Goal: Task Accomplishment & Management: Manage account settings

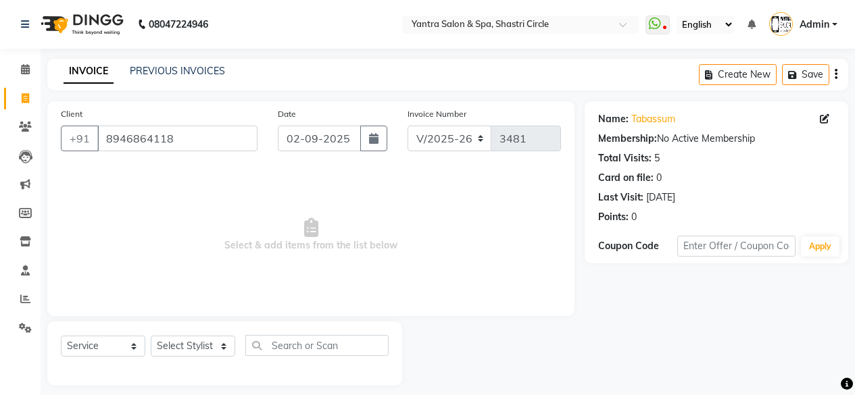
select select "154"
select select "service"
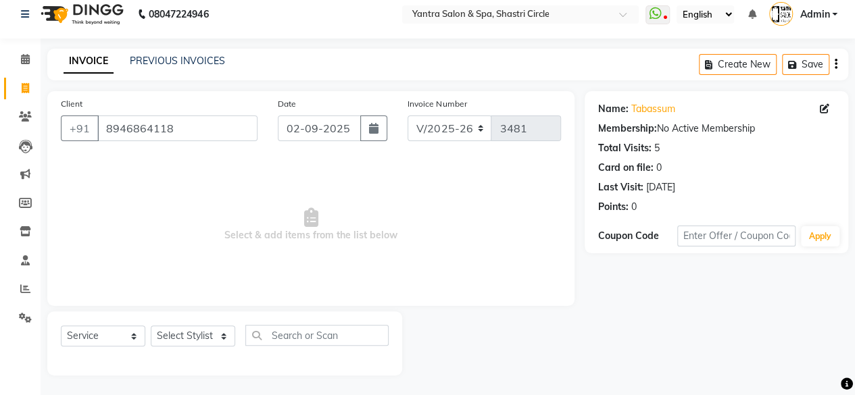
scroll to position [10, 0]
click at [182, 333] on select "Select Stylist [PERSON_NAME] [PERSON_NAME] [PERSON_NAME] [PERSON_NAME] kajal [P…" at bounding box center [193, 336] width 84 height 21
select select "4416"
click at [151, 326] on select "Select Stylist [PERSON_NAME] [PERSON_NAME] [PERSON_NAME] [PERSON_NAME] kajal [P…" at bounding box center [193, 336] width 84 height 21
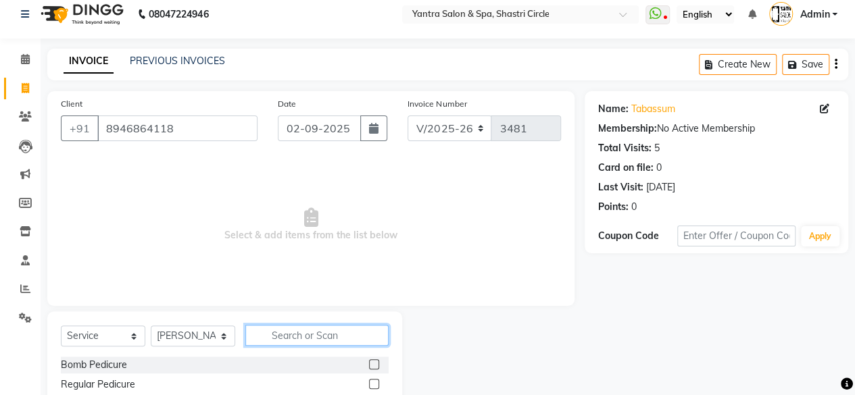
click at [307, 332] on input "text" at bounding box center [316, 335] width 143 height 21
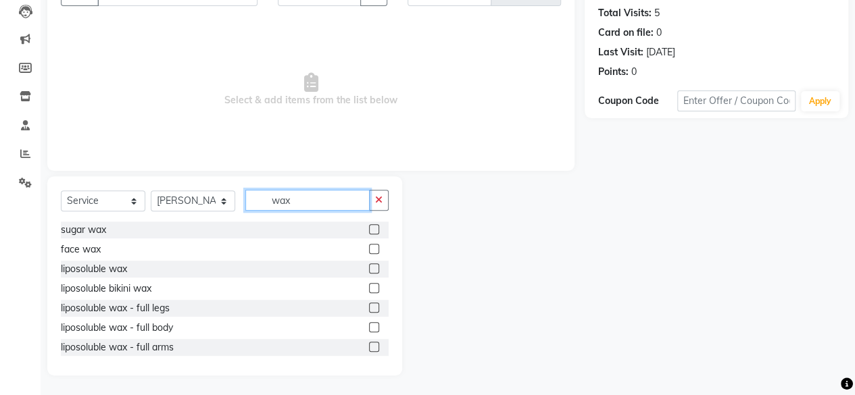
type input "wax"
click at [369, 266] on label at bounding box center [374, 269] width 10 height 10
click at [369, 266] on input "checkbox" at bounding box center [373, 269] width 9 height 9
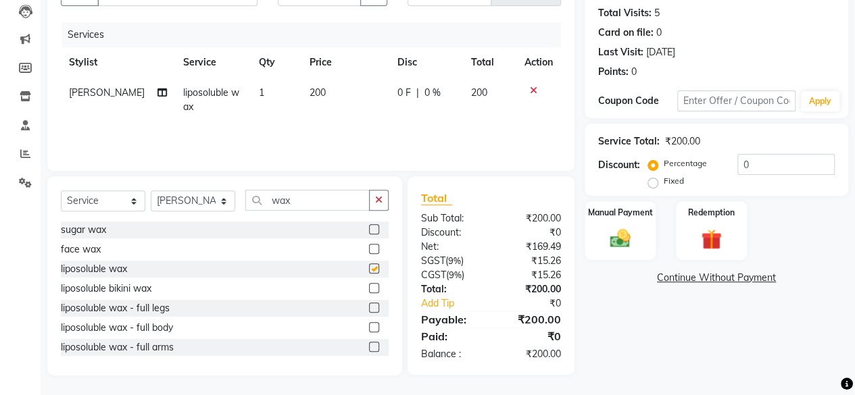
checkbox input "false"
click at [346, 91] on td "200" at bounding box center [345, 100] width 88 height 45
select select "4416"
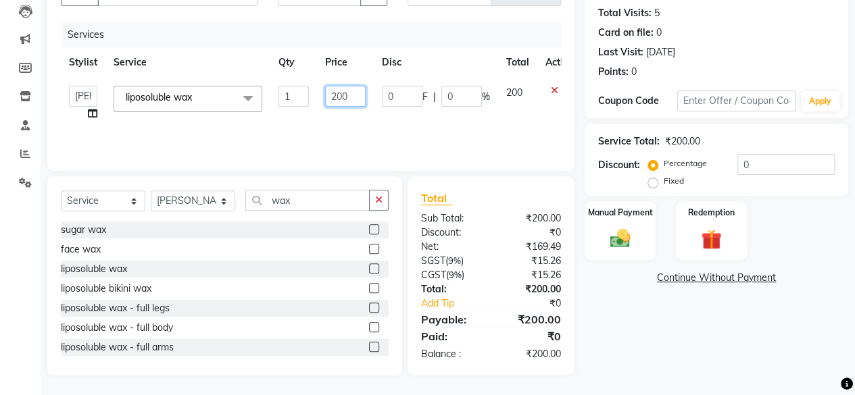
click at [346, 91] on input "200" at bounding box center [345, 96] width 41 height 21
type input "1600"
click at [358, 120] on td "1600" at bounding box center [345, 103] width 57 height 51
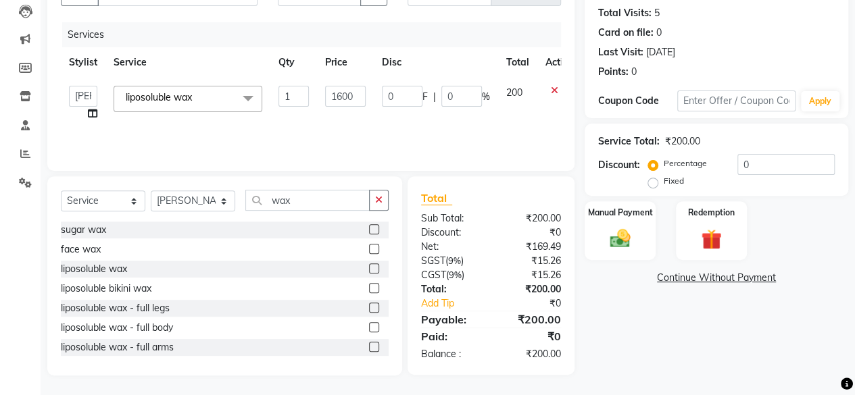
select select "4416"
click at [92, 114] on icon at bounding box center [92, 113] width 9 height 9
select select "4416"
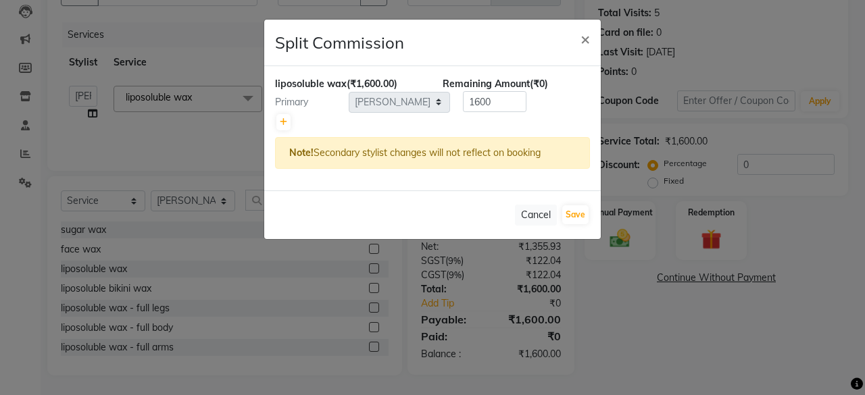
click at [290, 121] on div at bounding box center [432, 122] width 315 height 19
click at [384, 128] on div at bounding box center [432, 122] width 315 height 19
click at [285, 120] on icon at bounding box center [283, 122] width 7 height 8
type input "800"
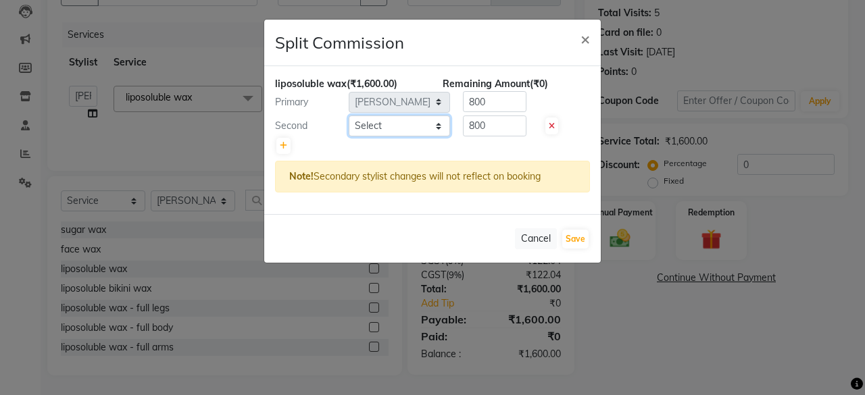
click at [388, 119] on select "Select [PERSON_NAME] [PERSON_NAME] [PERSON_NAME] [PERSON_NAME] kajal [PERSON_NA…" at bounding box center [399, 126] width 101 height 21
select select "18135"
click at [349, 116] on select "Select [PERSON_NAME] [PERSON_NAME] [PERSON_NAME] [PERSON_NAME] kajal [PERSON_NA…" at bounding box center [399, 126] width 101 height 21
click at [577, 233] on button "Save" at bounding box center [575, 239] width 26 height 19
select select "Select"
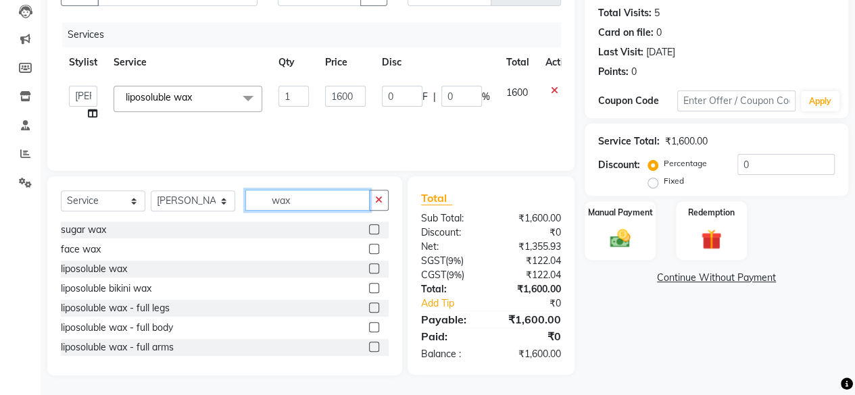
click at [326, 199] on input "wax" at bounding box center [307, 200] width 124 height 21
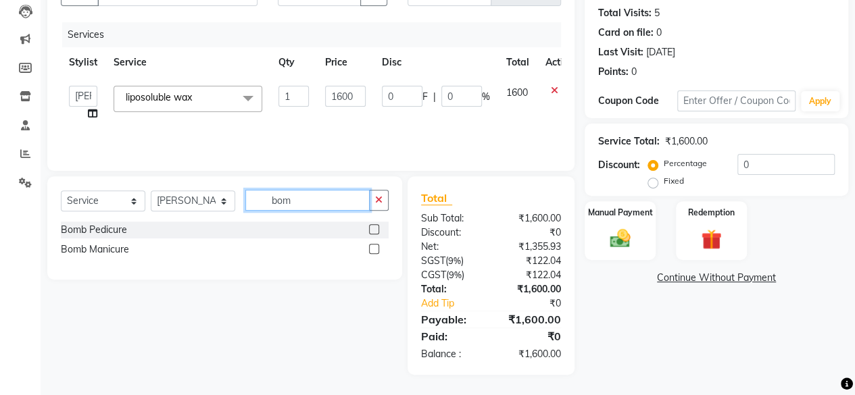
scroll to position [144, 0]
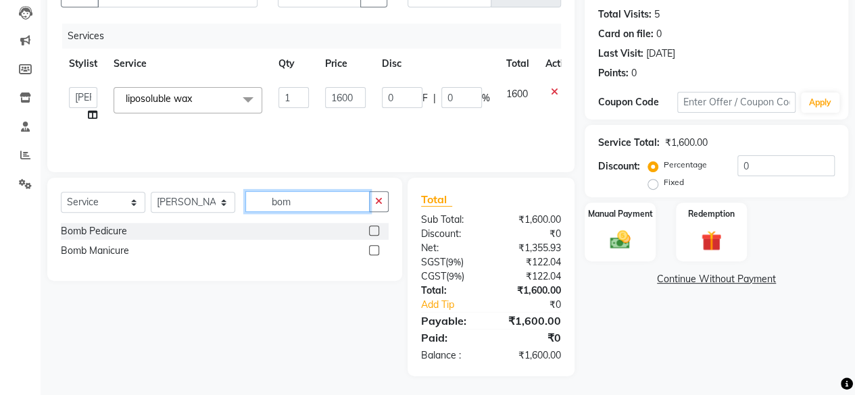
type input "bom"
click at [372, 252] on label at bounding box center [374, 250] width 10 height 10
click at [372, 252] on input "checkbox" at bounding box center [373, 251] width 9 height 9
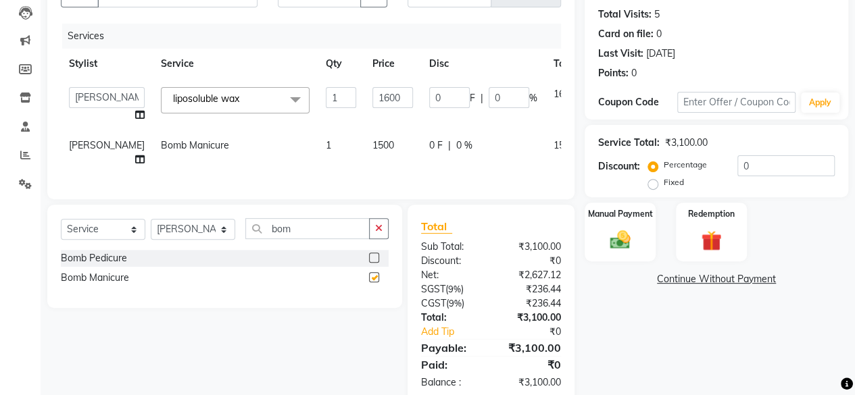
checkbox input "false"
click at [193, 240] on select "Select Stylist [PERSON_NAME] [PERSON_NAME] [PERSON_NAME] [PERSON_NAME] kajal [P…" at bounding box center [193, 229] width 84 height 21
select select "4414"
click at [151, 229] on select "Select Stylist [PERSON_NAME] [PERSON_NAME] [PERSON_NAME] [PERSON_NAME] kajal [P…" at bounding box center [193, 229] width 84 height 21
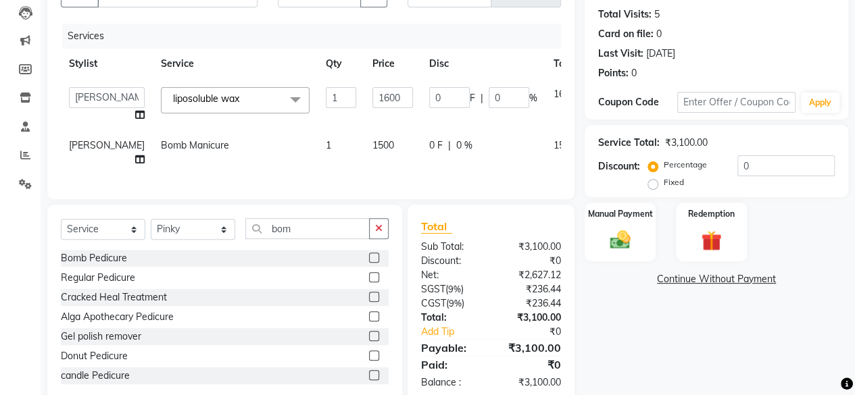
click at [361, 222] on div "Select Service Product Membership Package Voucher Prepaid Gift Card Select Styl…" at bounding box center [224, 304] width 355 height 199
click at [310, 239] on input "bom" at bounding box center [307, 228] width 124 height 21
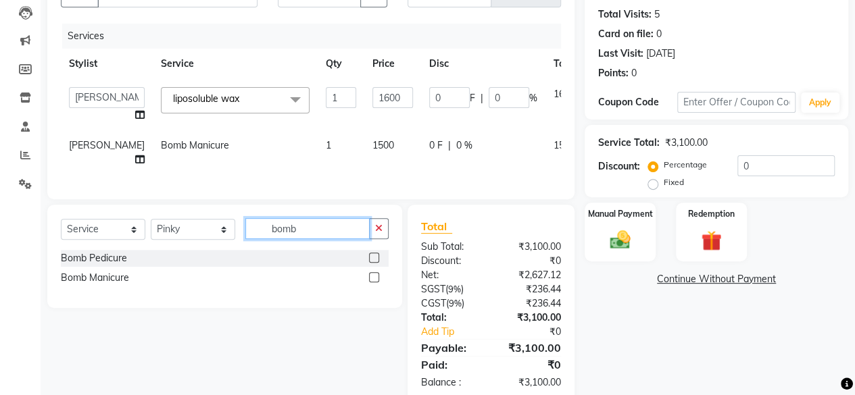
type input "bomb"
click at [376, 263] on label at bounding box center [374, 258] width 10 height 10
click at [376, 263] on input "checkbox" at bounding box center [373, 258] width 9 height 9
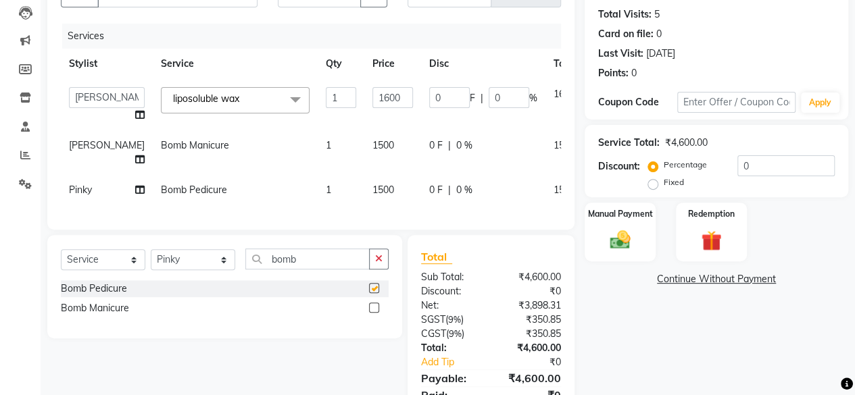
checkbox input "false"
click at [135, 191] on icon at bounding box center [139, 189] width 9 height 9
select select "4414"
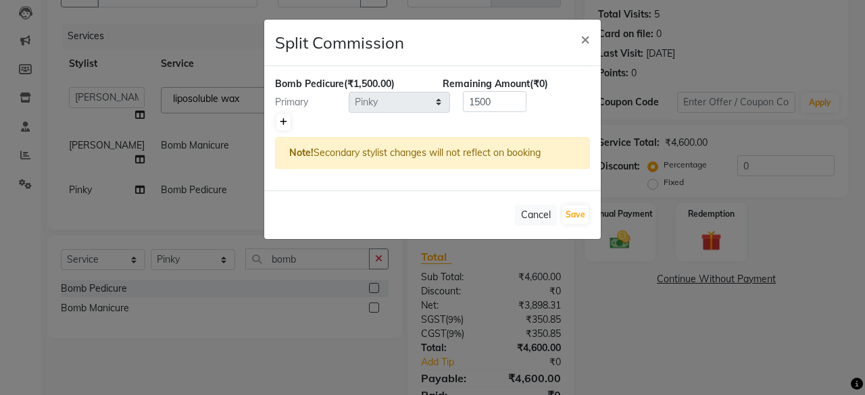
click at [288, 124] on link at bounding box center [283, 122] width 14 height 16
type input "750"
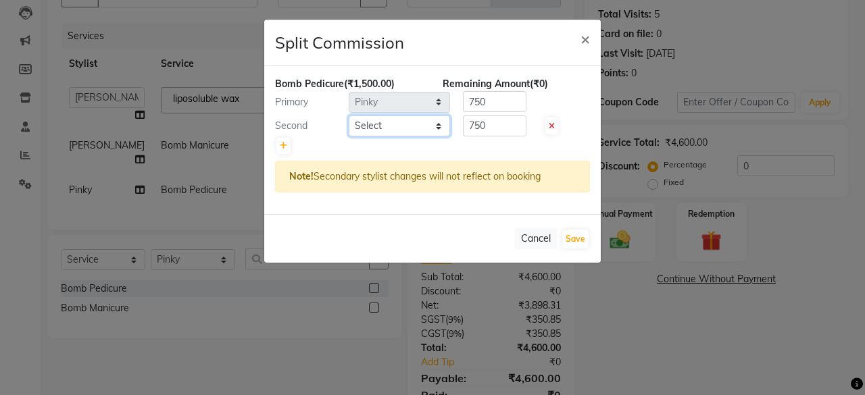
click at [368, 127] on select "Select [PERSON_NAME] [PERSON_NAME] [PERSON_NAME] [PERSON_NAME] kajal [PERSON_NA…" at bounding box center [399, 126] width 101 height 21
select select "18135"
click at [349, 116] on select "Select [PERSON_NAME] [PERSON_NAME] [PERSON_NAME] [PERSON_NAME] kajal [PERSON_NA…" at bounding box center [399, 126] width 101 height 21
drag, startPoint x: 578, startPoint y: 241, endPoint x: 382, endPoint y: 272, distance: 199.0
click at [578, 242] on button "Save" at bounding box center [575, 239] width 26 height 19
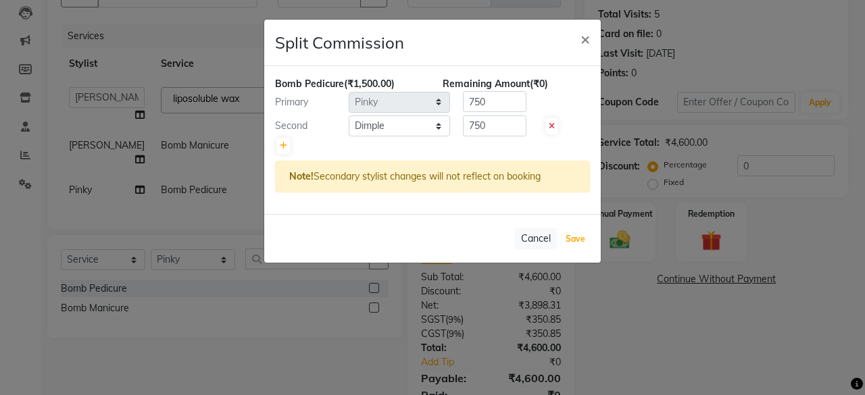
select select "Select"
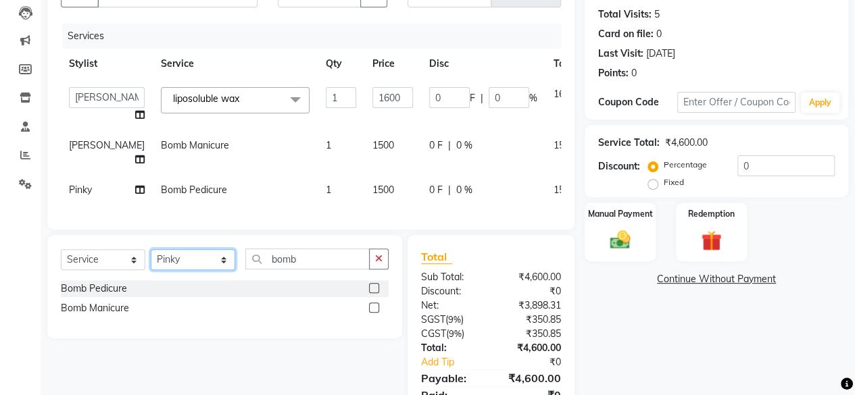
click at [189, 270] on select "Select Stylist [PERSON_NAME] [PERSON_NAME] [PERSON_NAME] [PERSON_NAME] kajal [P…" at bounding box center [193, 259] width 84 height 21
select select "18135"
click at [151, 259] on select "Select Stylist [PERSON_NAME] [PERSON_NAME] [PERSON_NAME] [PERSON_NAME] kajal [P…" at bounding box center [193, 259] width 84 height 21
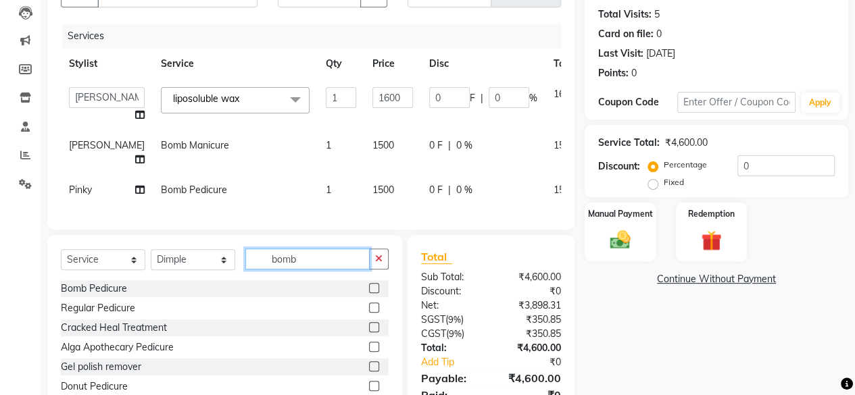
click at [312, 268] on input "bomb" at bounding box center [307, 259] width 124 height 21
click at [311, 268] on input "bomb" at bounding box center [307, 259] width 124 height 21
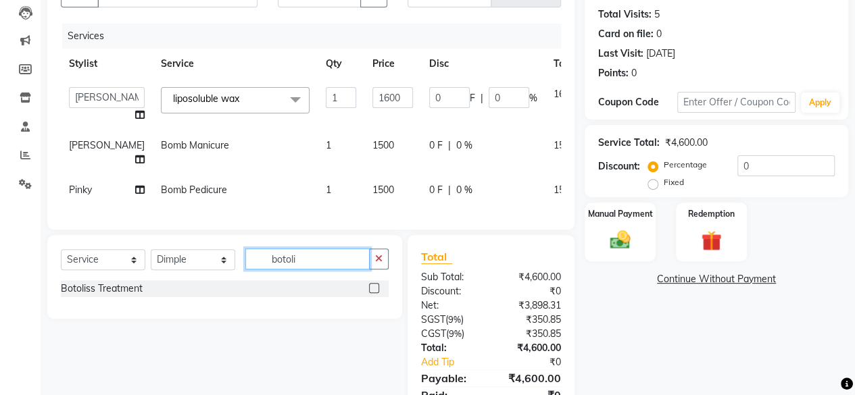
type input "botoli"
click at [375, 293] on label at bounding box center [374, 288] width 10 height 10
click at [375, 293] on input "checkbox" at bounding box center [373, 289] width 9 height 9
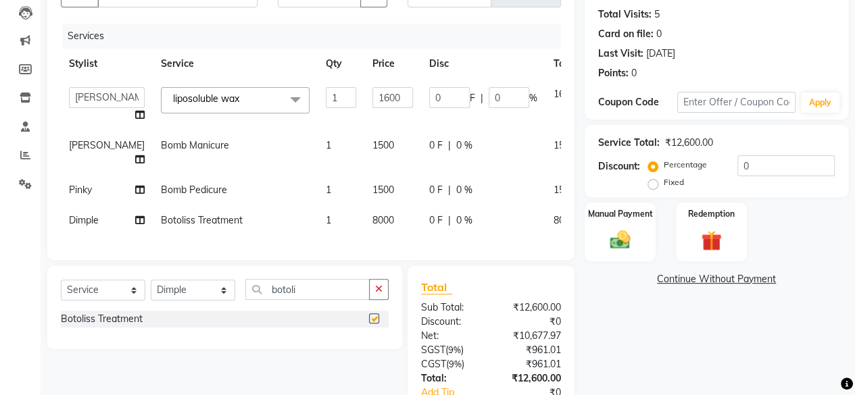
checkbox input "false"
click at [364, 222] on td "8000" at bounding box center [392, 220] width 57 height 30
select select "18135"
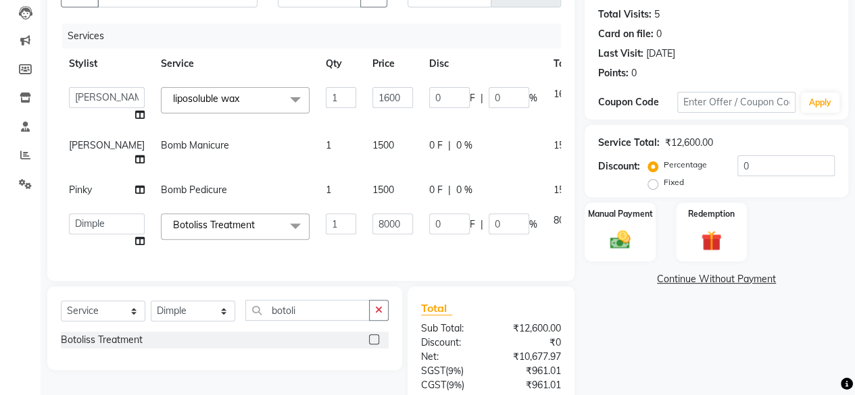
click at [372, 222] on input "8000" at bounding box center [392, 224] width 41 height 21
type input "600"
click at [372, 251] on div "Services Stylist Service Qty Price Disc Total Action Arvind ASHA [PERSON_NAME] …" at bounding box center [311, 146] width 500 height 244
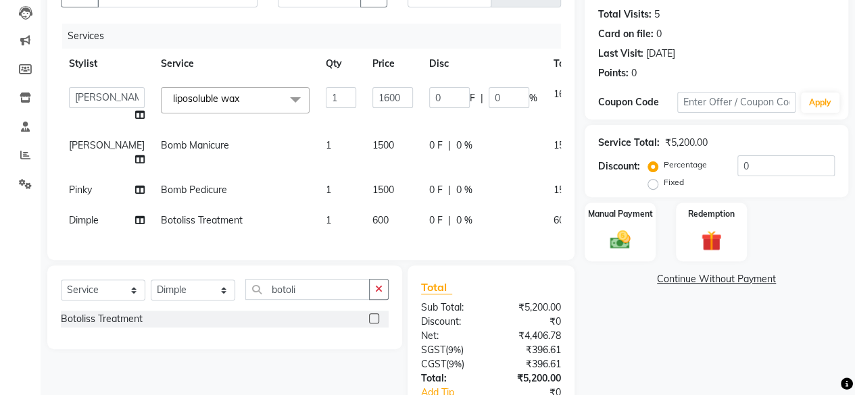
click at [364, 222] on td "600" at bounding box center [392, 220] width 57 height 30
select select "18135"
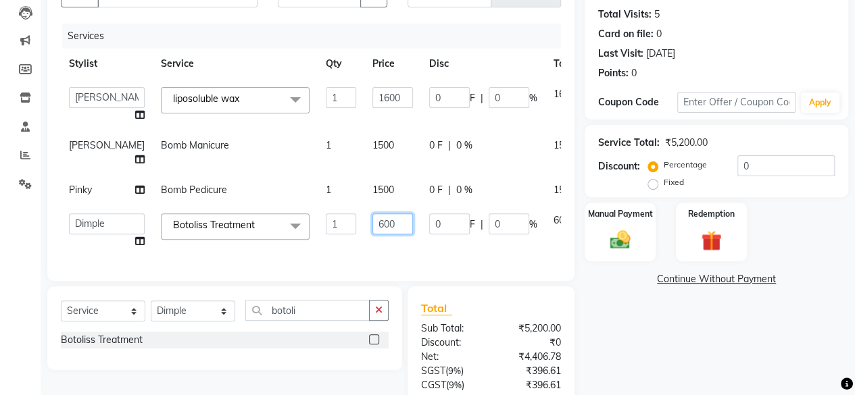
click at [372, 222] on input "600" at bounding box center [392, 224] width 41 height 21
type input "6000"
click at [350, 250] on div "Services Stylist Service Qty Price Disc Total Action Arvind ASHA [PERSON_NAME] …" at bounding box center [311, 146] width 500 height 244
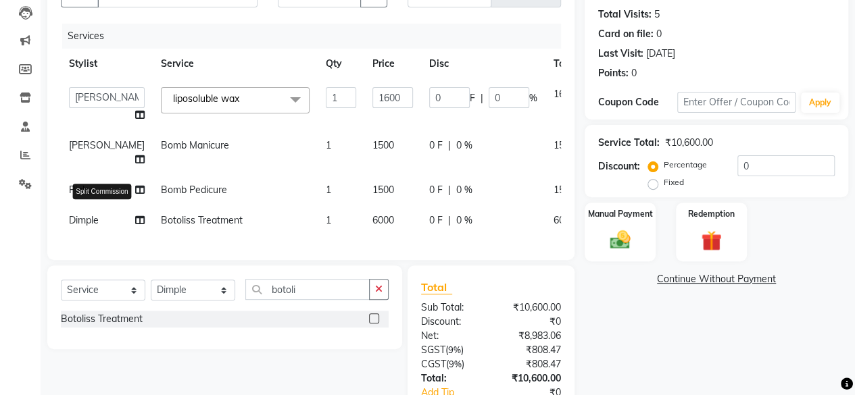
click at [135, 225] on icon at bounding box center [139, 220] width 9 height 9
select select "18135"
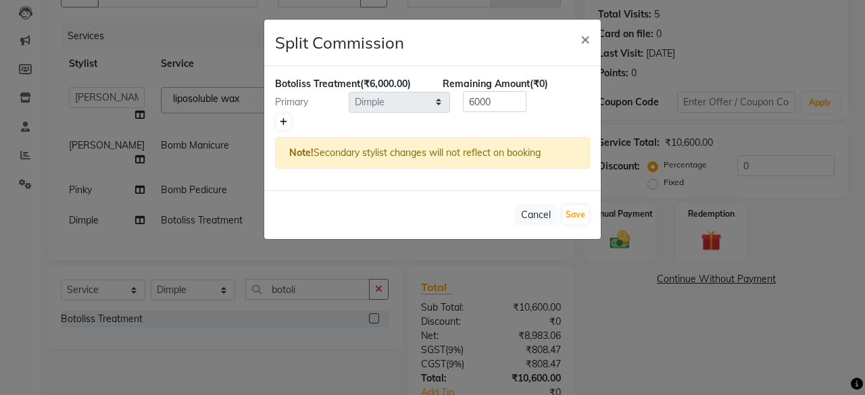
click at [278, 124] on link at bounding box center [283, 122] width 14 height 16
type input "3000"
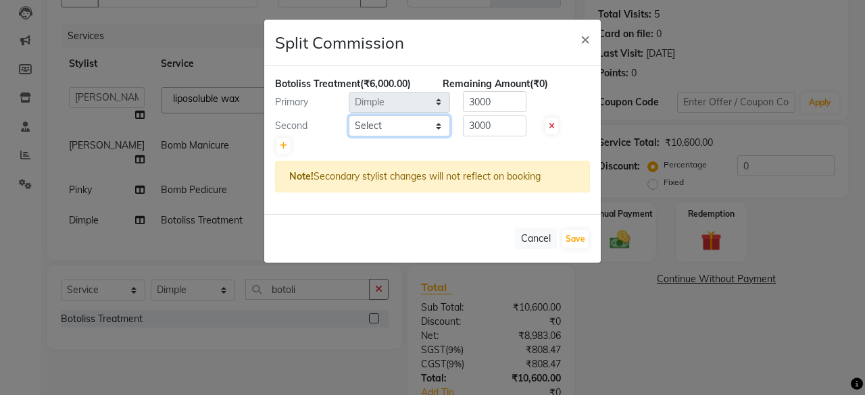
click at [382, 123] on select "Select [PERSON_NAME] [PERSON_NAME] [PERSON_NAME] [PERSON_NAME] kajal [PERSON_NA…" at bounding box center [399, 126] width 101 height 21
select select "44020"
click at [349, 116] on select "Select [PERSON_NAME] [PERSON_NAME] [PERSON_NAME] [PERSON_NAME] kajal [PERSON_NA…" at bounding box center [399, 126] width 101 height 21
drag, startPoint x: 580, startPoint y: 237, endPoint x: 580, endPoint y: 229, distance: 8.1
click at [580, 237] on button "Save" at bounding box center [575, 239] width 26 height 19
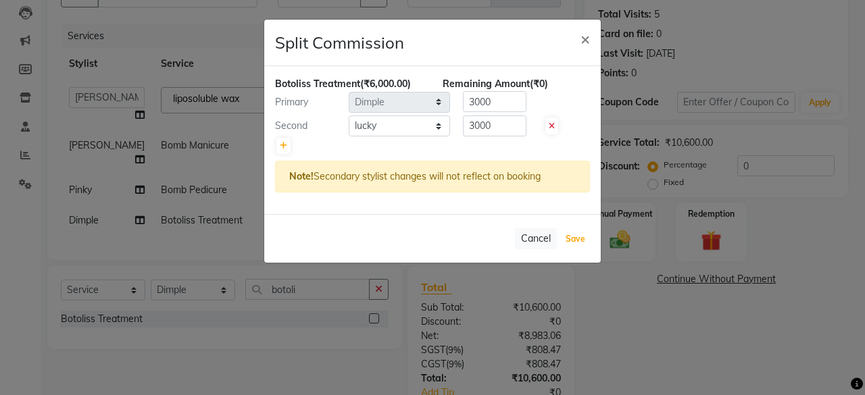
select select "Select"
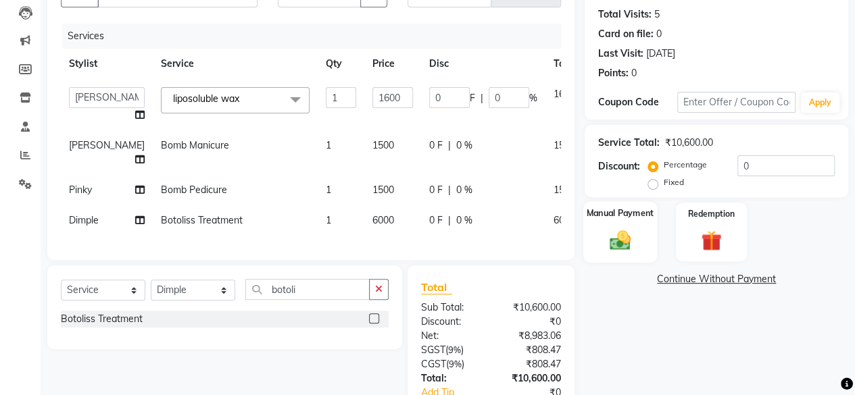
click at [620, 228] on img at bounding box center [620, 240] width 34 height 24
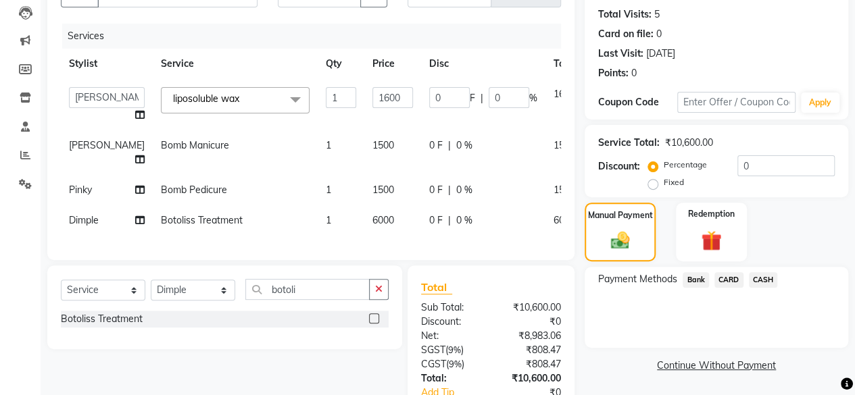
scroll to position [257, 0]
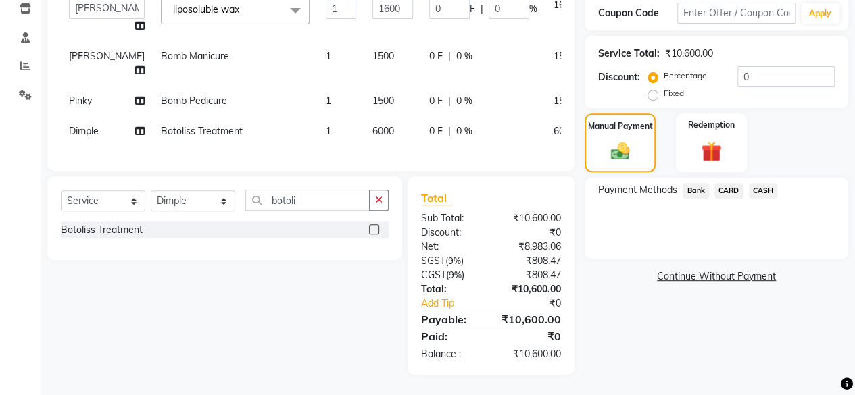
drag, startPoint x: 689, startPoint y: 167, endPoint x: 693, endPoint y: 181, distance: 14.8
click at [690, 183] on span "Bank" at bounding box center [696, 191] width 26 height 16
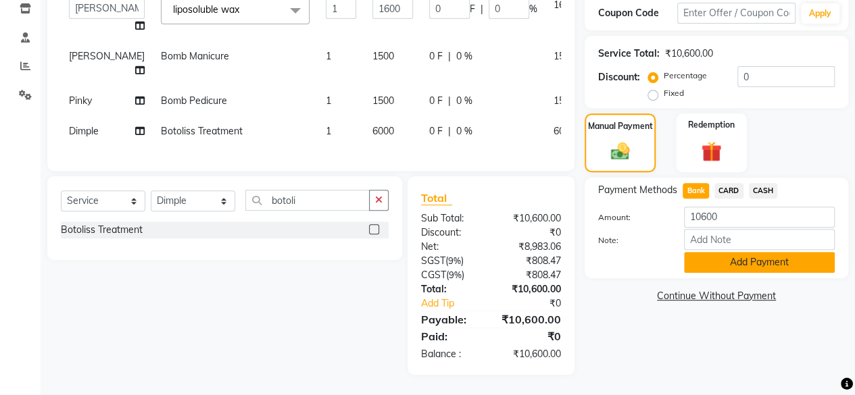
click at [717, 252] on button "Add Payment" at bounding box center [759, 262] width 151 height 21
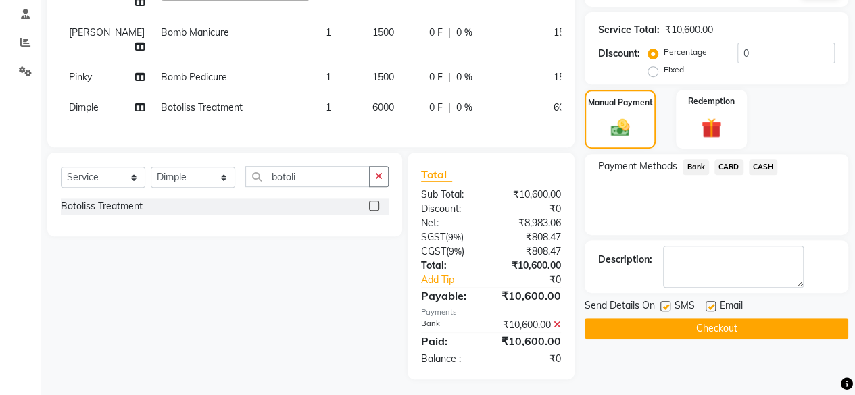
scroll to position [299, 0]
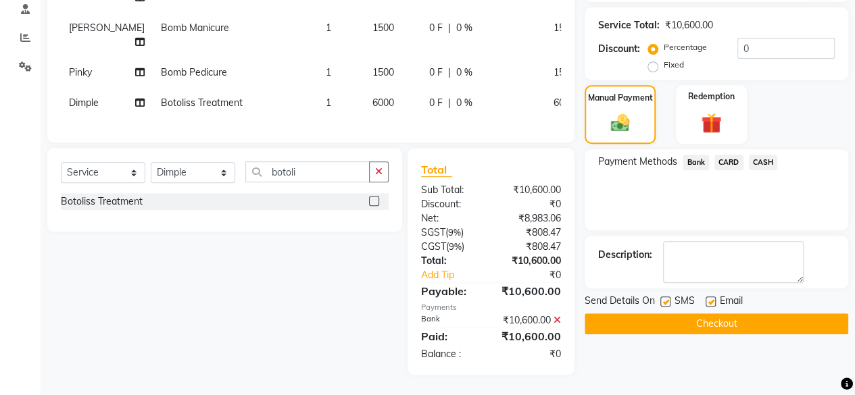
click at [723, 314] on button "Checkout" at bounding box center [717, 324] width 264 height 21
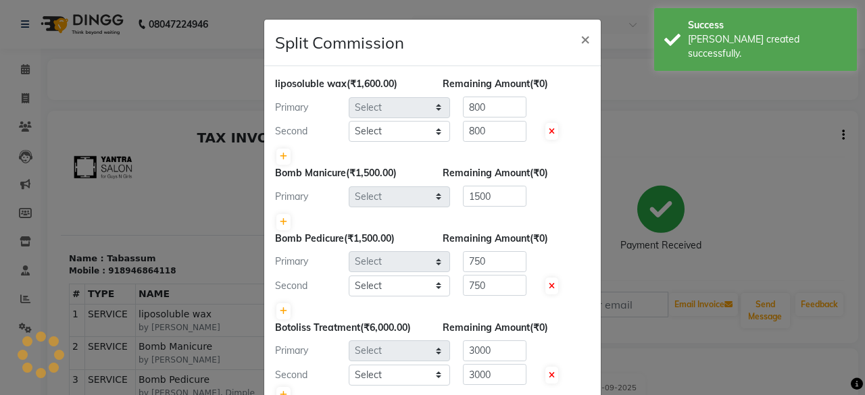
select select "4416"
select select "18135"
select select "4416"
select select "4414"
select select "18135"
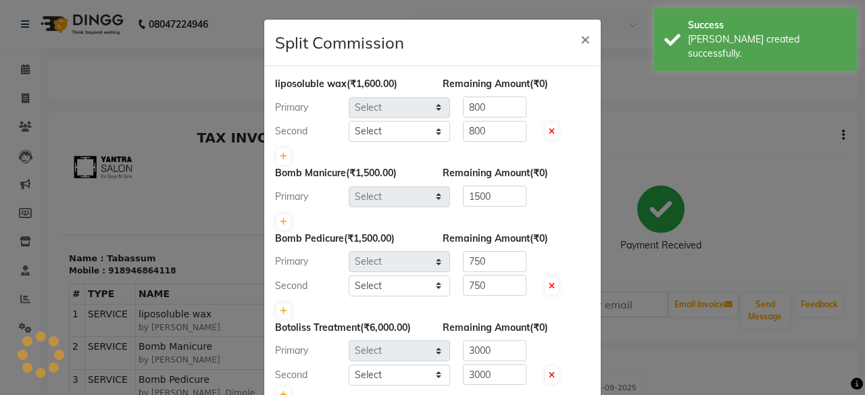
select select "18135"
select select "44020"
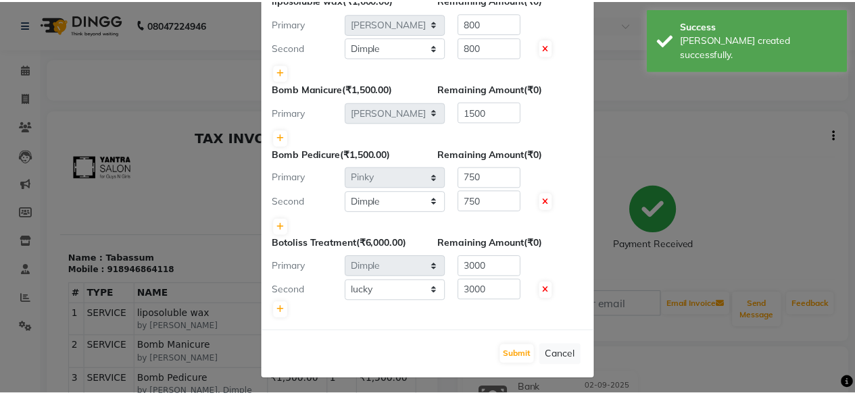
scroll to position [86, 0]
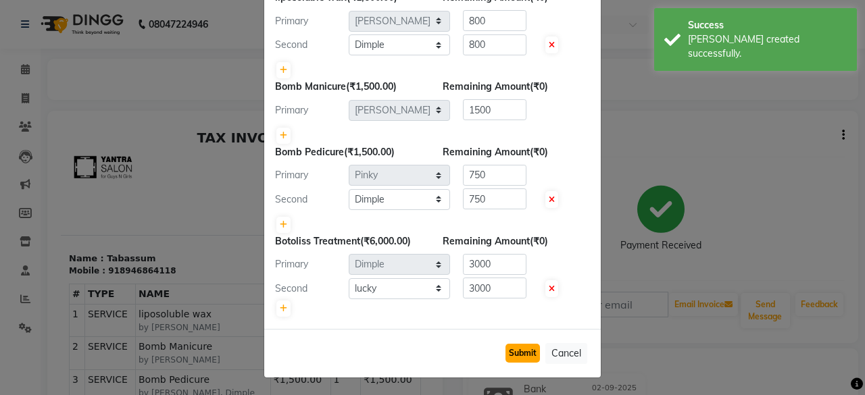
click at [521, 356] on button "Submit" at bounding box center [522, 353] width 34 height 19
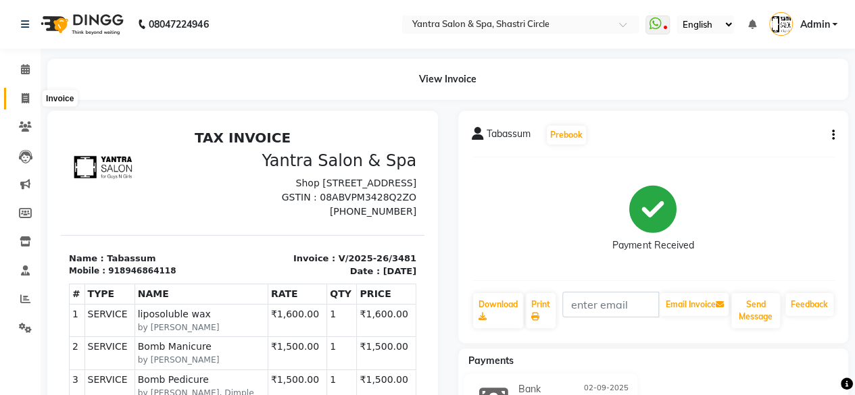
click at [18, 98] on span at bounding box center [26, 99] width 24 height 16
select select "154"
select select "service"
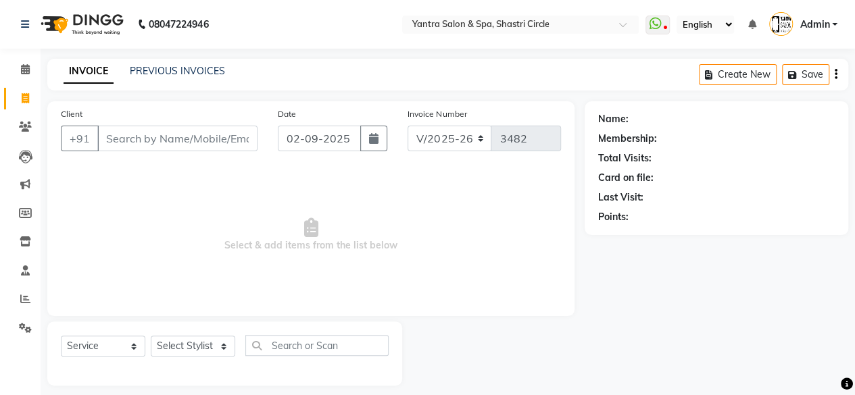
scroll to position [10, 0]
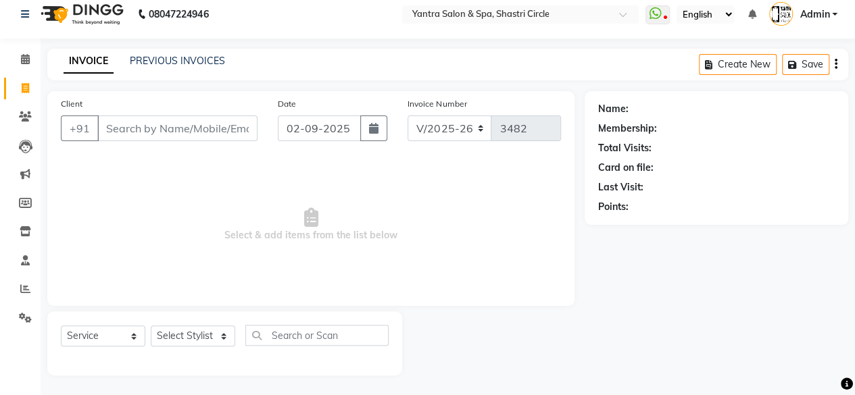
click at [171, 128] on input "Client" at bounding box center [177, 129] width 160 height 26
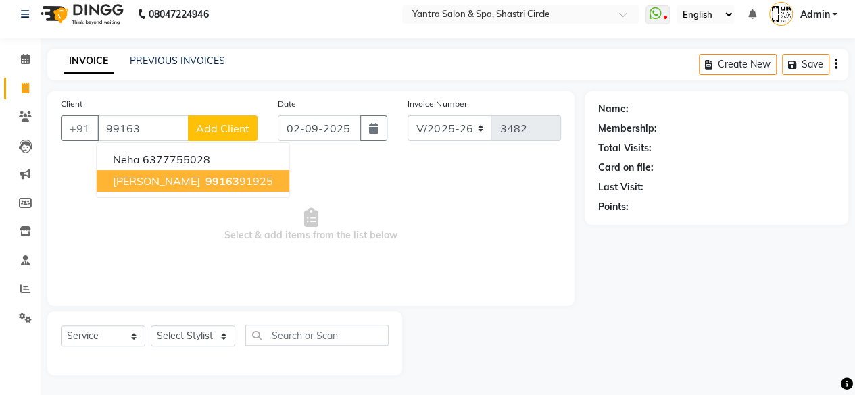
click at [161, 182] on span "[PERSON_NAME]" at bounding box center [156, 181] width 87 height 14
type input "9916391925"
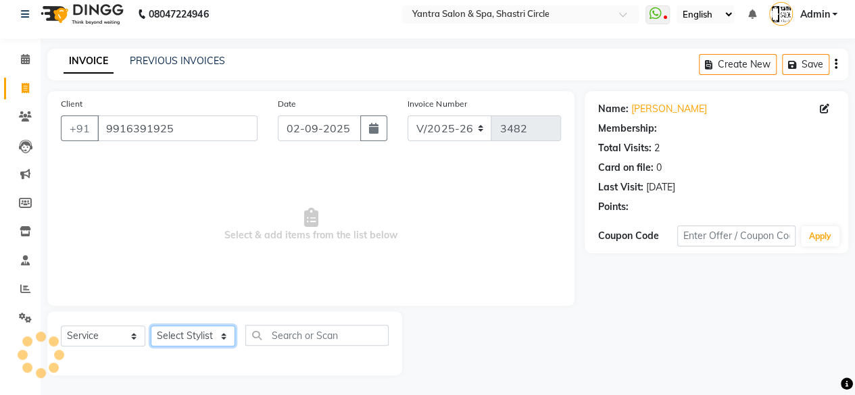
click at [188, 342] on select "Select Stylist [PERSON_NAME] [PERSON_NAME] [PERSON_NAME] [PERSON_NAME] kajal [P…" at bounding box center [193, 336] width 84 height 21
select select "44022"
click at [151, 326] on select "Select Stylist [PERSON_NAME] [PERSON_NAME] [PERSON_NAME] [PERSON_NAME] kajal [P…" at bounding box center [193, 336] width 84 height 21
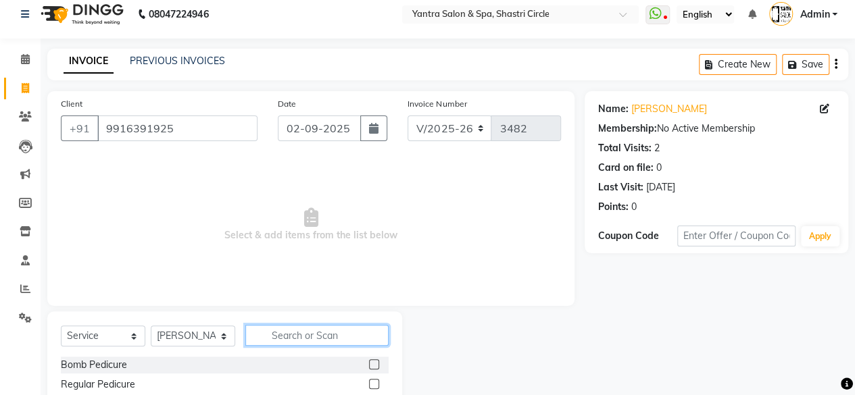
click at [300, 335] on input "text" at bounding box center [316, 335] width 143 height 21
type input "wax"
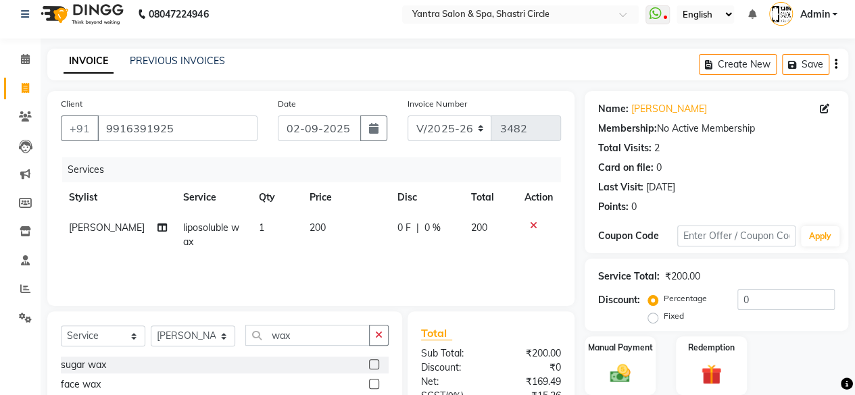
scroll to position [78, 0]
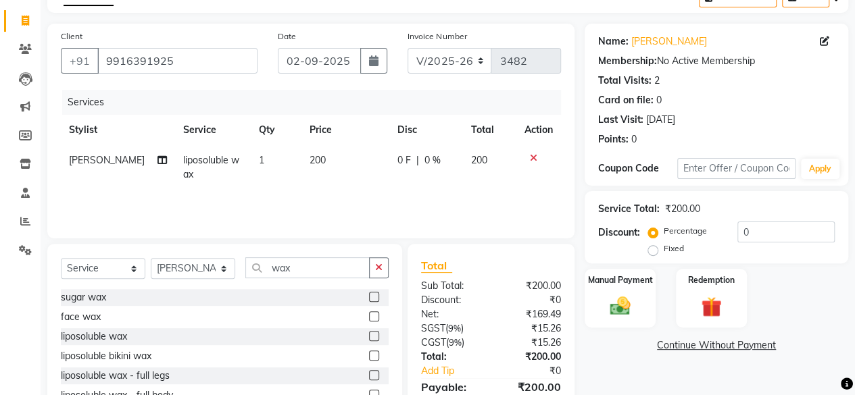
checkbox input "false"
click at [335, 163] on td "200" at bounding box center [345, 167] width 88 height 45
select select "44022"
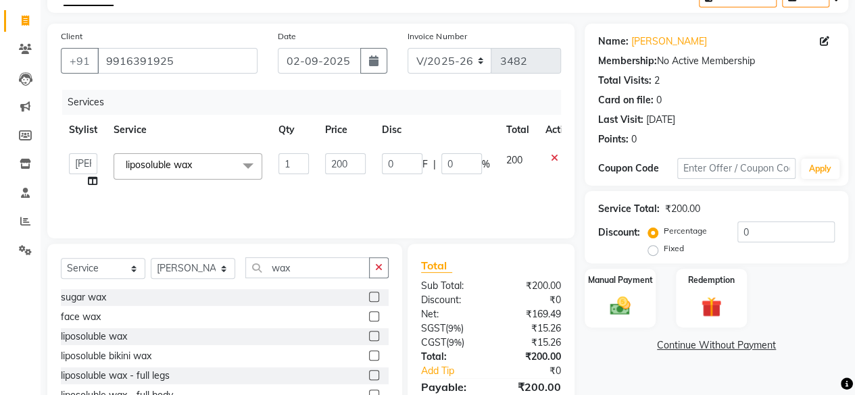
click at [335, 162] on input "200" at bounding box center [345, 163] width 41 height 21
type input "1000"
click at [343, 199] on div "Services Stylist Service Qty Price Disc Total Action Arvind ASHA [PERSON_NAME] …" at bounding box center [311, 157] width 500 height 135
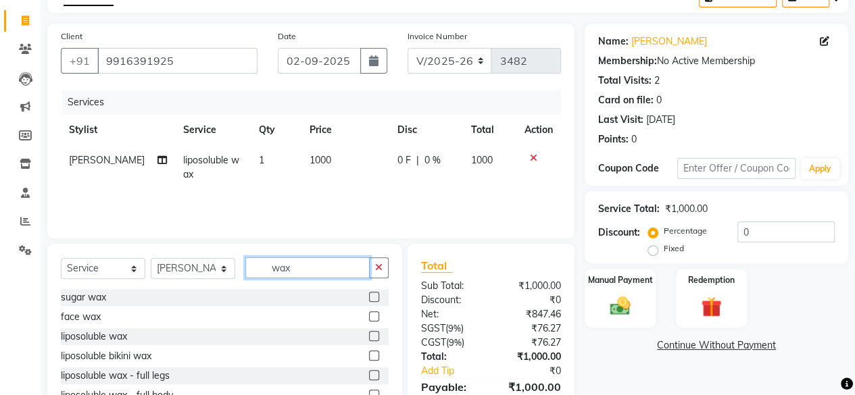
click at [294, 267] on input "wax" at bounding box center [307, 267] width 124 height 21
click at [295, 266] on input "wax" at bounding box center [307, 267] width 124 height 21
type input "thre"
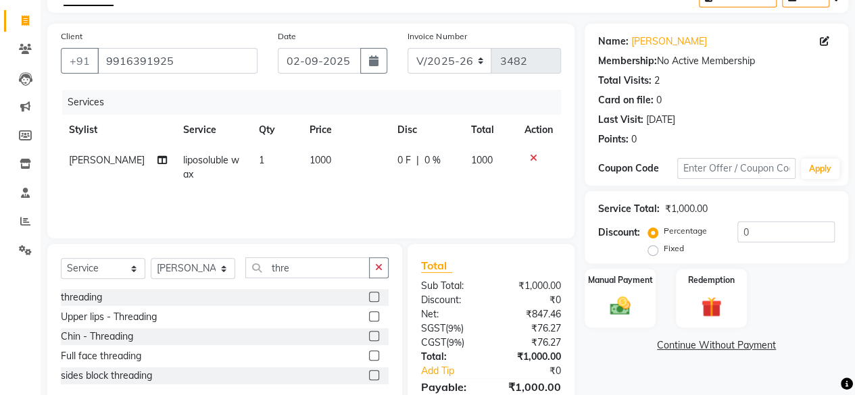
click at [376, 297] on label at bounding box center [374, 297] width 10 height 10
click at [376, 297] on input "checkbox" at bounding box center [373, 297] width 9 height 9
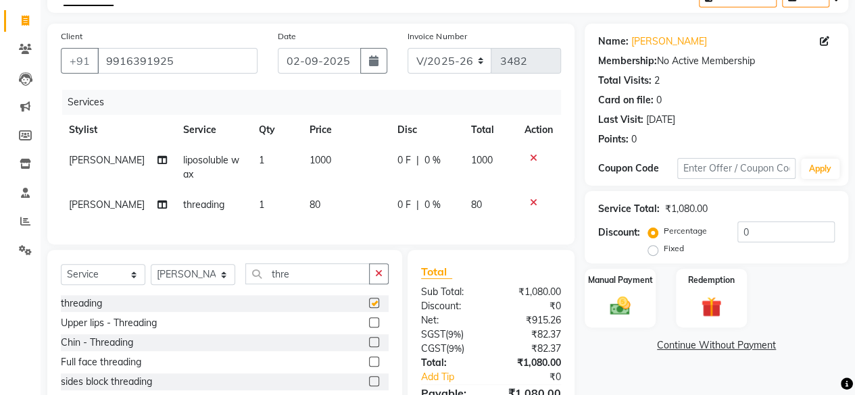
click at [348, 213] on td "80" at bounding box center [345, 205] width 88 height 30
checkbox input "false"
select select "44022"
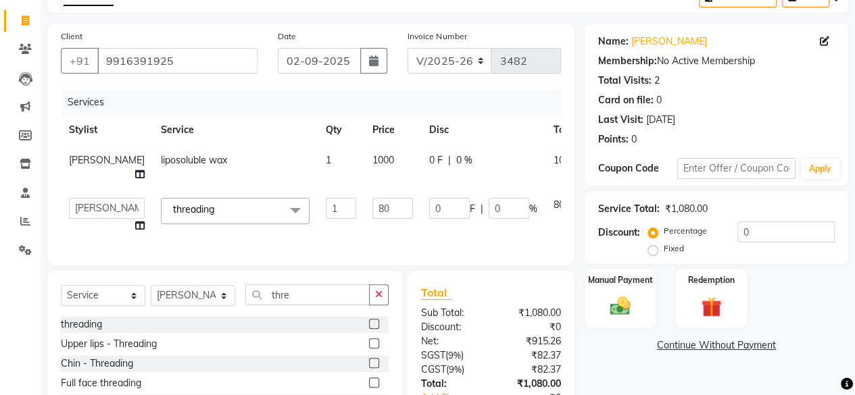
click at [372, 212] on input "80" at bounding box center [392, 208] width 41 height 21
type input "120"
drag, startPoint x: 356, startPoint y: 241, endPoint x: 372, endPoint y: 236, distance: 16.2
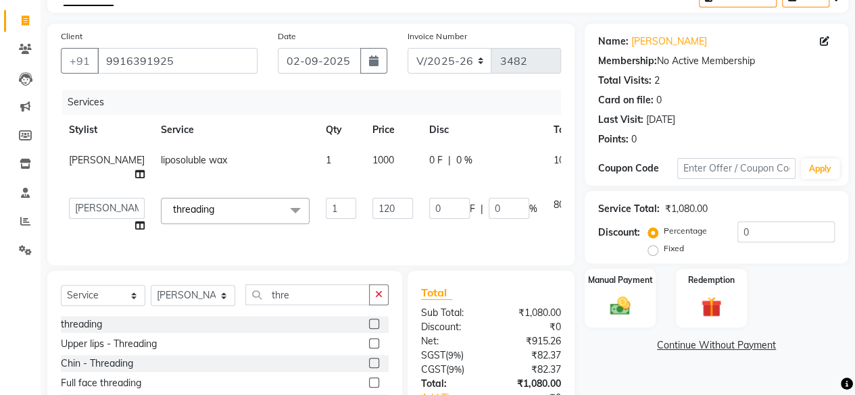
click at [357, 240] on div "Services Stylist Service Qty Price Disc Total Action [PERSON_NAME] liposoluble …" at bounding box center [311, 171] width 500 height 162
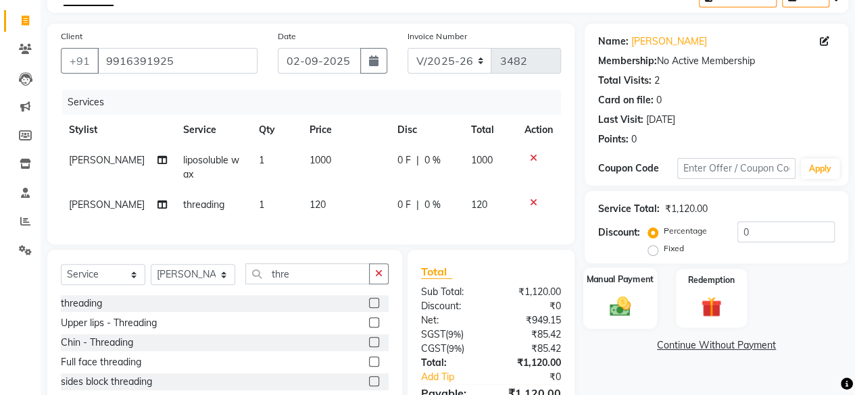
click at [644, 268] on div "Manual Payment" at bounding box center [620, 298] width 74 height 61
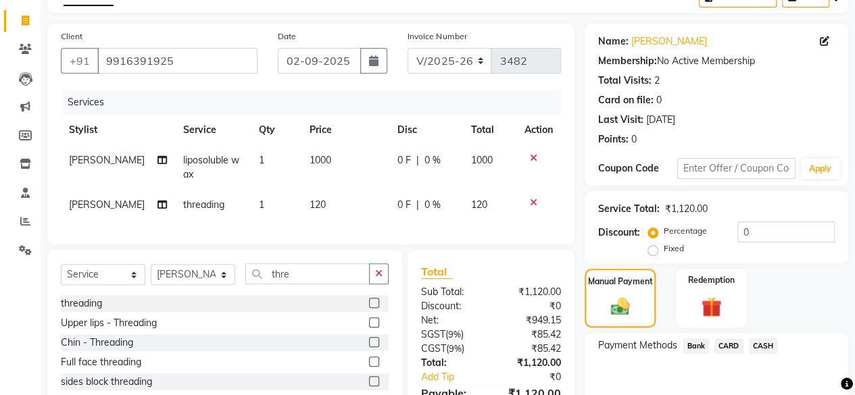
scroll to position [161, 0]
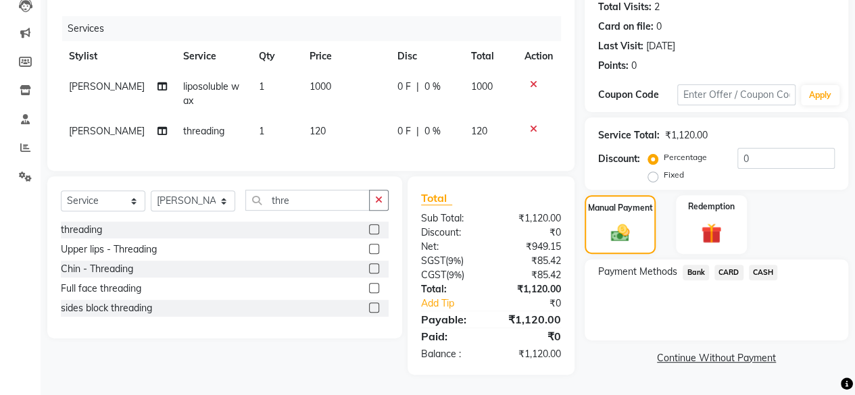
click at [765, 265] on span "CASH" at bounding box center [763, 273] width 29 height 16
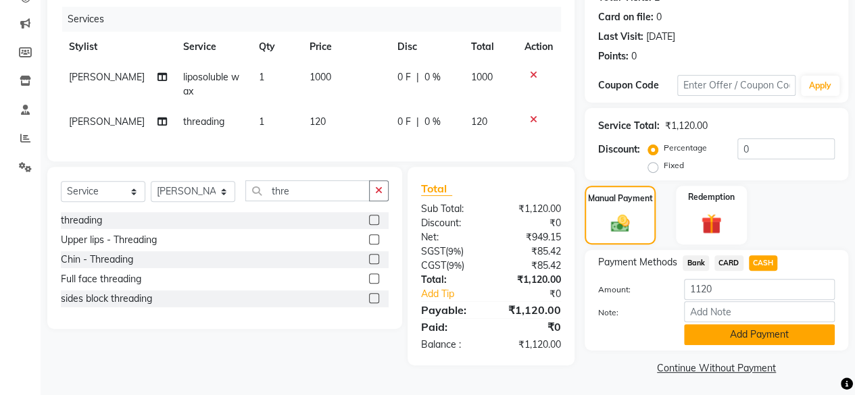
click at [726, 328] on button "Add Payment" at bounding box center [759, 334] width 151 height 21
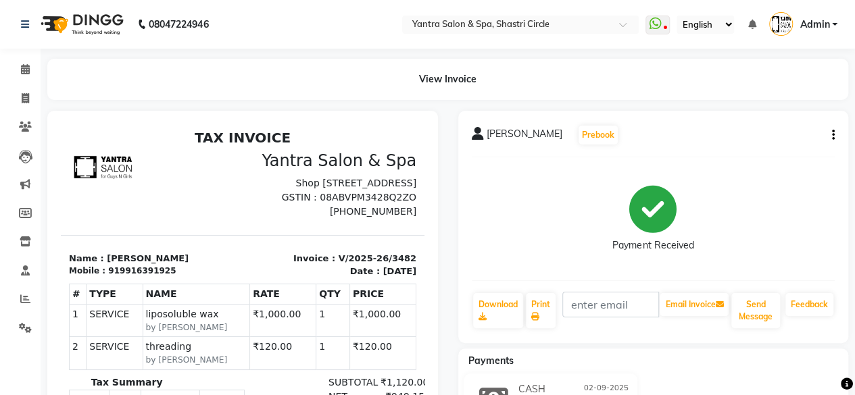
click at [1, 96] on li "Invoice" at bounding box center [20, 98] width 41 height 29
click at [22, 97] on icon at bounding box center [25, 98] width 7 height 10
select select "service"
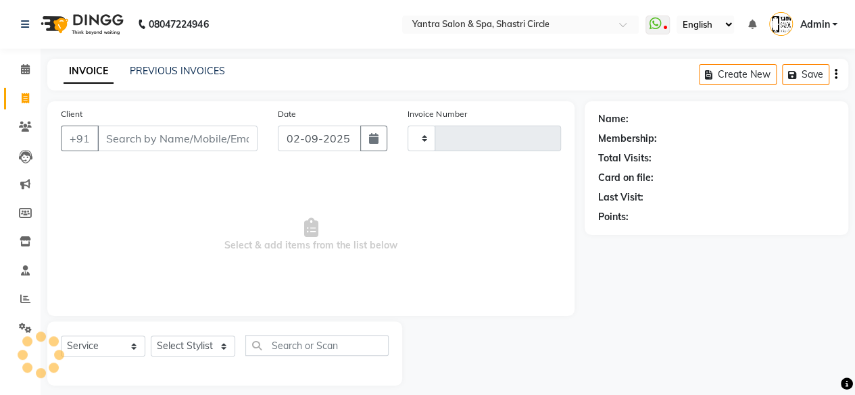
click at [170, 137] on input "Client" at bounding box center [177, 139] width 160 height 26
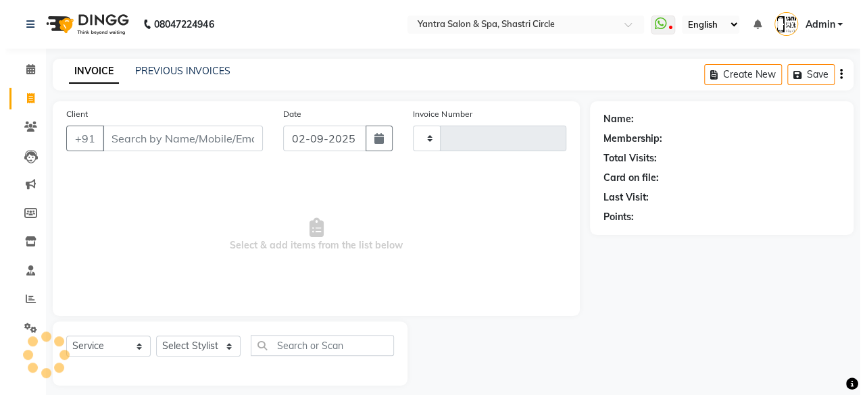
scroll to position [10, 0]
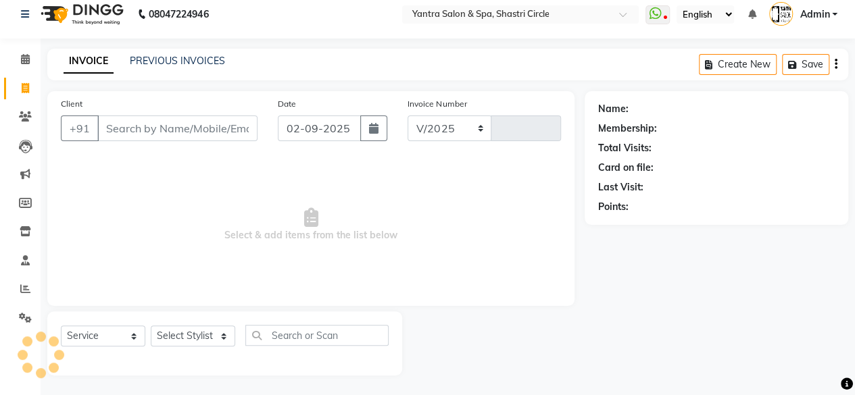
select select "154"
type input "3483"
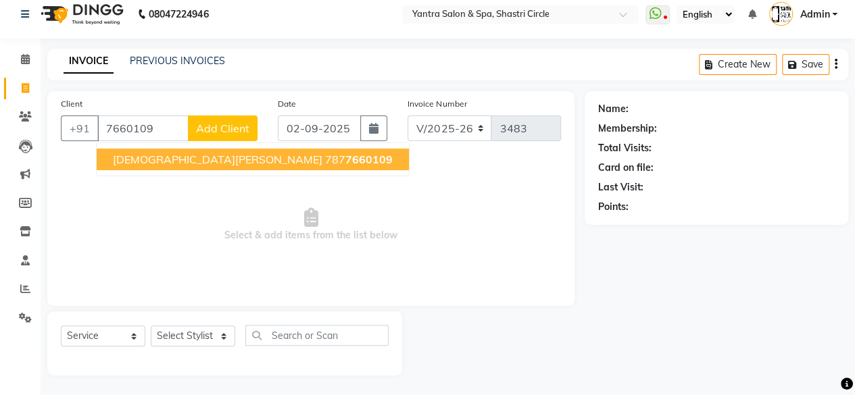
click at [184, 167] on button "[DEMOGRAPHIC_DATA][PERSON_NAME][DEMOGRAPHIC_DATA] [PHONE_NUMBER]" at bounding box center [253, 160] width 312 height 22
type input "7877660109"
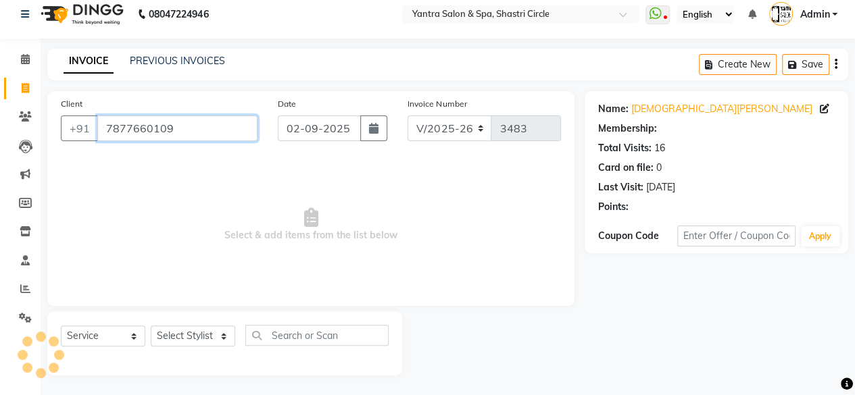
click at [191, 117] on input "7877660109" at bounding box center [177, 129] width 160 height 26
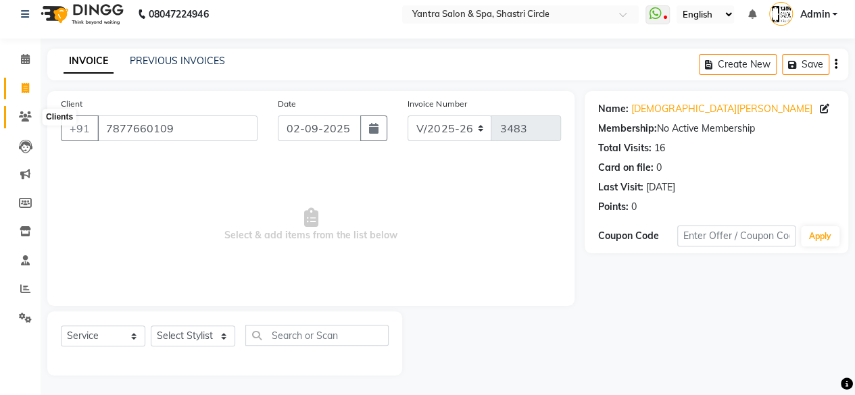
click at [19, 120] on icon at bounding box center [25, 117] width 13 height 10
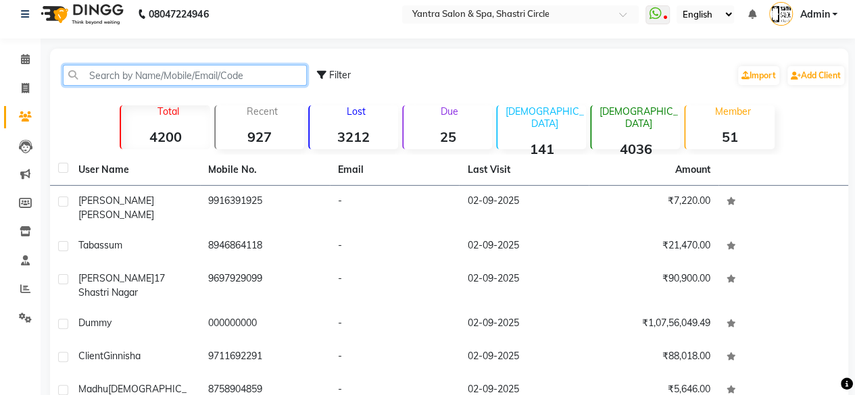
click at [241, 75] on input "text" at bounding box center [185, 75] width 244 height 21
paste input "7877660109"
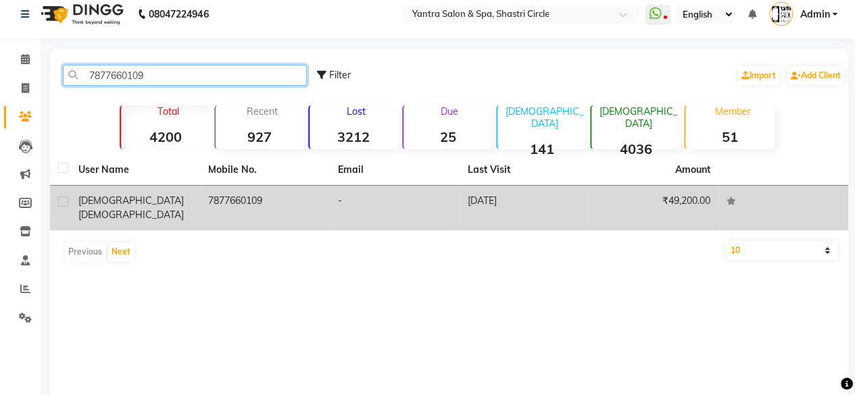
type input "7877660109"
click at [241, 207] on td "7877660109" at bounding box center [265, 208] width 130 height 45
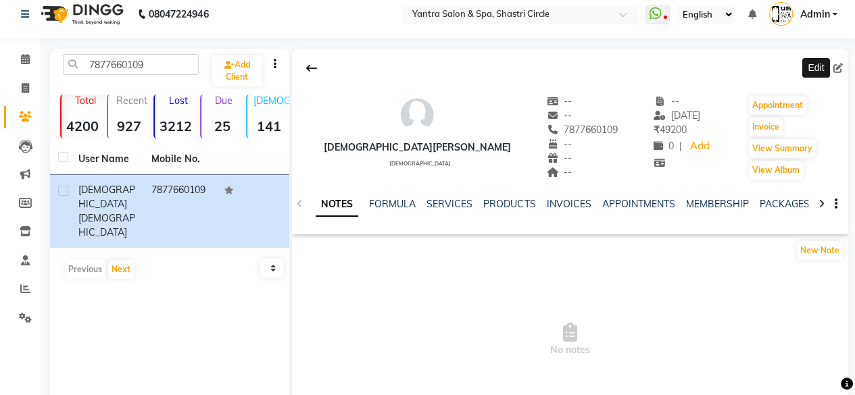
click at [838, 64] on icon at bounding box center [837, 68] width 9 height 9
select select "33"
select select "[DEMOGRAPHIC_DATA]"
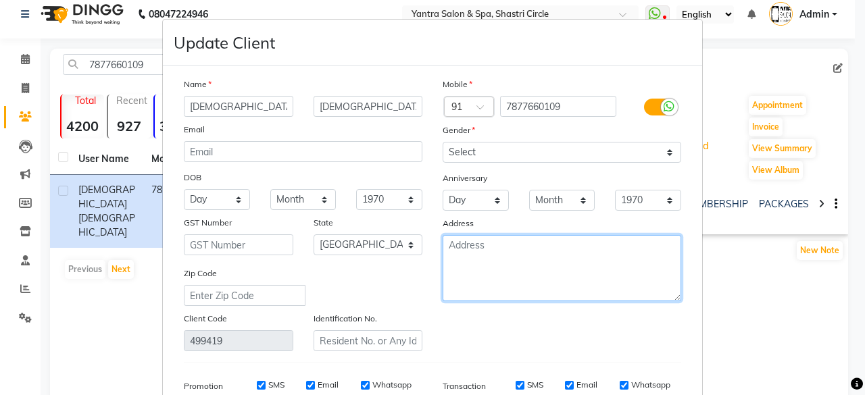
click at [497, 262] on textarea at bounding box center [562, 268] width 239 height 66
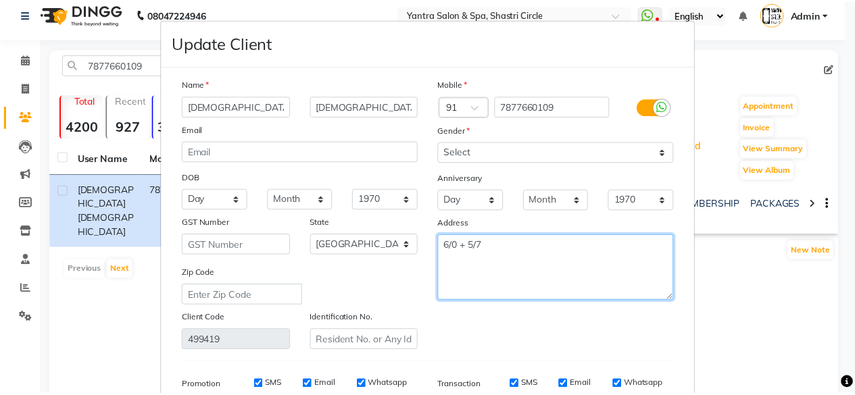
scroll to position [202, 0]
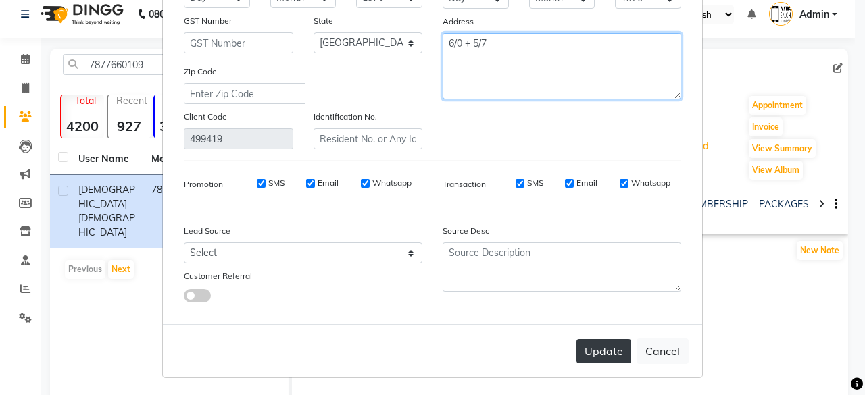
type textarea "6/0 + 5/7"
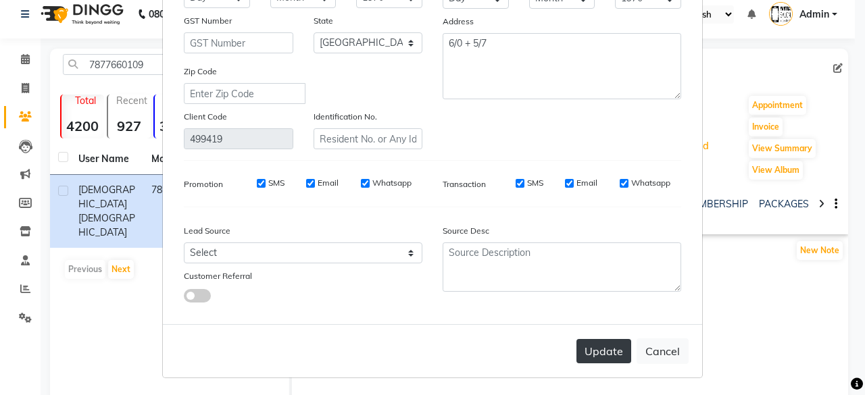
click at [607, 356] on button "Update" at bounding box center [603, 351] width 55 height 24
select select
select select "null"
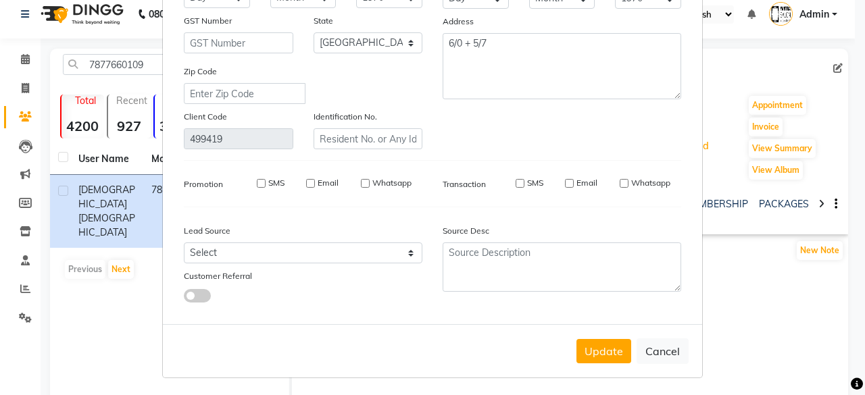
select select
checkbox input "false"
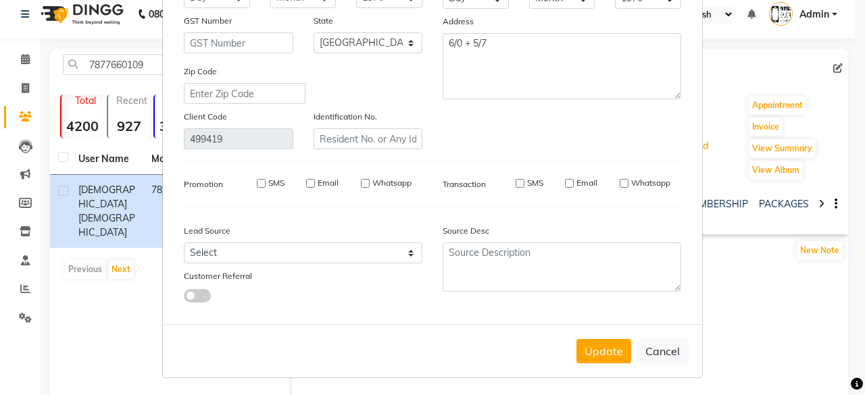
checkbox input "false"
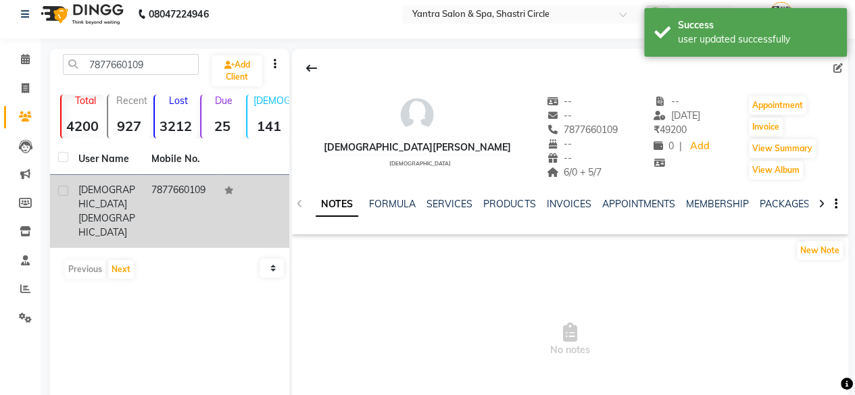
scroll to position [89, 0]
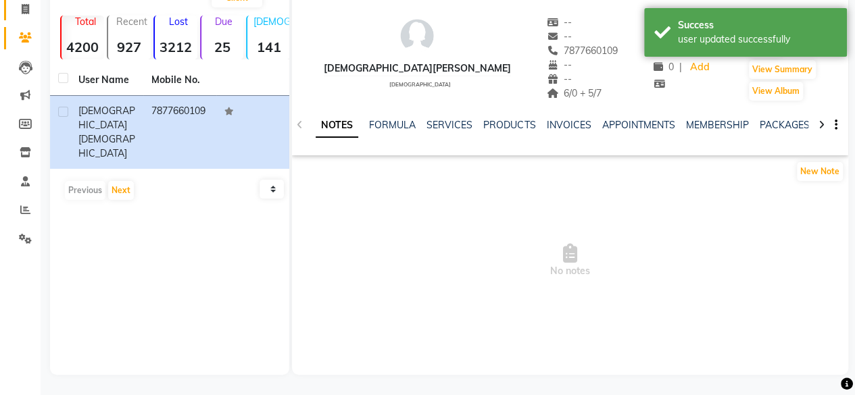
click at [24, 19] on link "Invoice" at bounding box center [20, 10] width 32 height 22
select select "154"
select select "service"
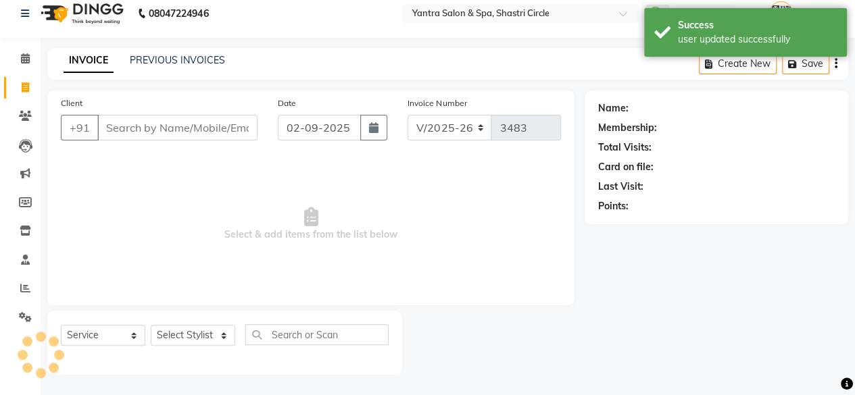
scroll to position [10, 0]
click at [162, 122] on input "Client" at bounding box center [177, 129] width 160 height 26
type input "7877660109"
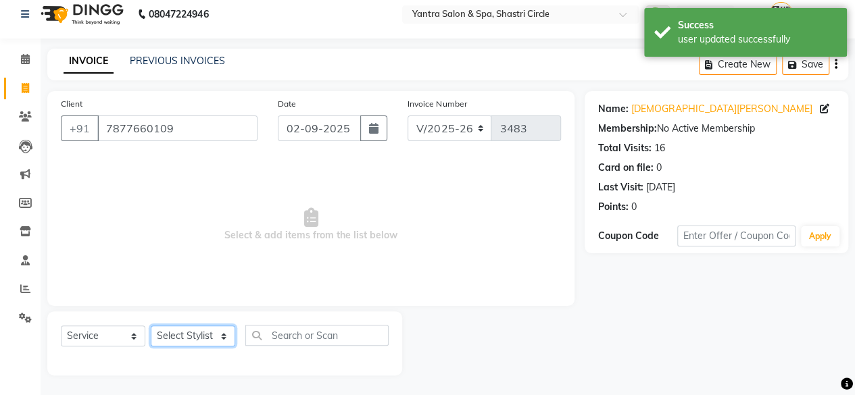
click at [193, 332] on select "Select Stylist [PERSON_NAME] [PERSON_NAME] [PERSON_NAME] [PERSON_NAME] kajal [P…" at bounding box center [193, 336] width 84 height 21
select select "8429"
click at [151, 326] on select "Select Stylist [PERSON_NAME] [PERSON_NAME] [PERSON_NAME] [PERSON_NAME] kajal [P…" at bounding box center [193, 336] width 84 height 21
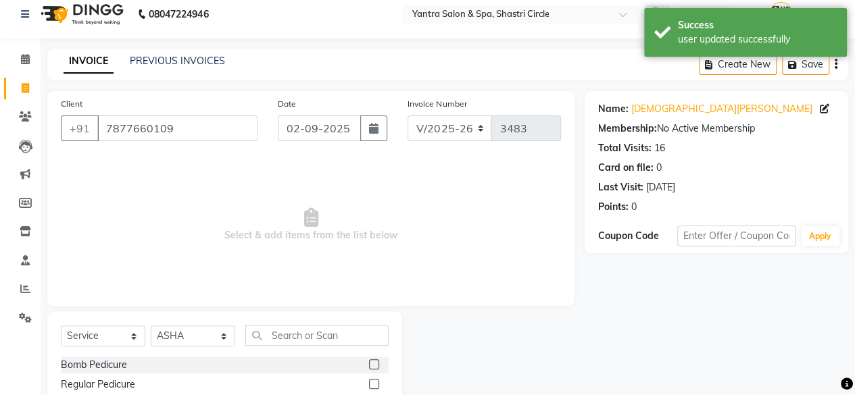
click at [305, 335] on input "text" at bounding box center [316, 335] width 143 height 21
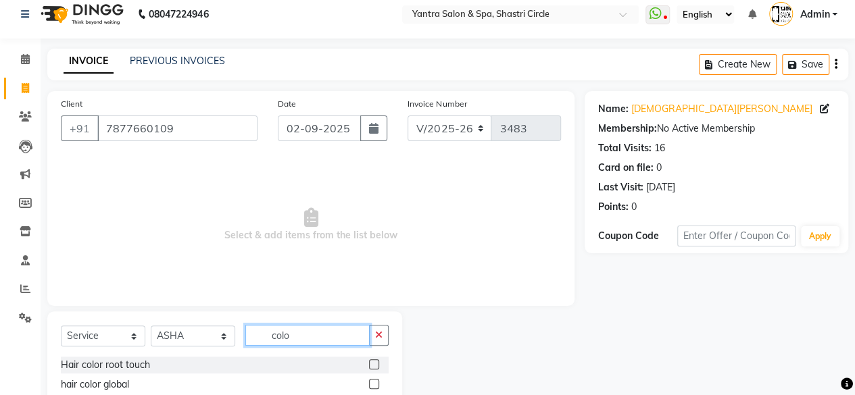
type input "colo"
click at [377, 365] on label at bounding box center [374, 365] width 10 height 10
click at [377, 365] on input "checkbox" at bounding box center [373, 365] width 9 height 9
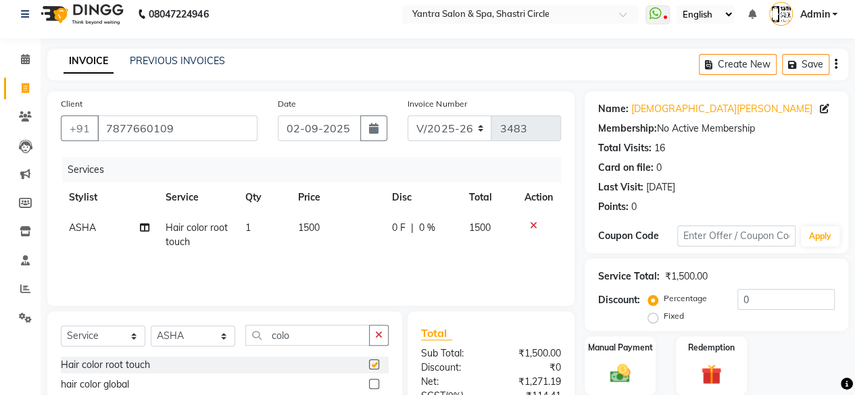
click at [641, 337] on div "Manual Payment" at bounding box center [620, 366] width 71 height 59
checkbox input "false"
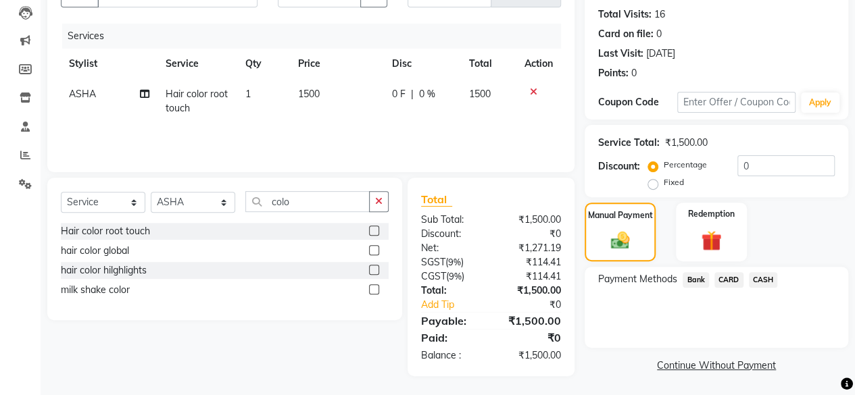
click at [758, 276] on span "CASH" at bounding box center [763, 280] width 29 height 16
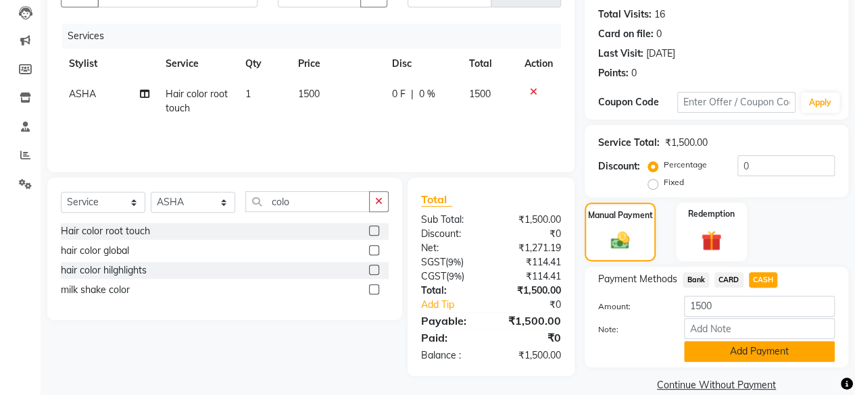
click at [753, 353] on button "Add Payment" at bounding box center [759, 351] width 151 height 21
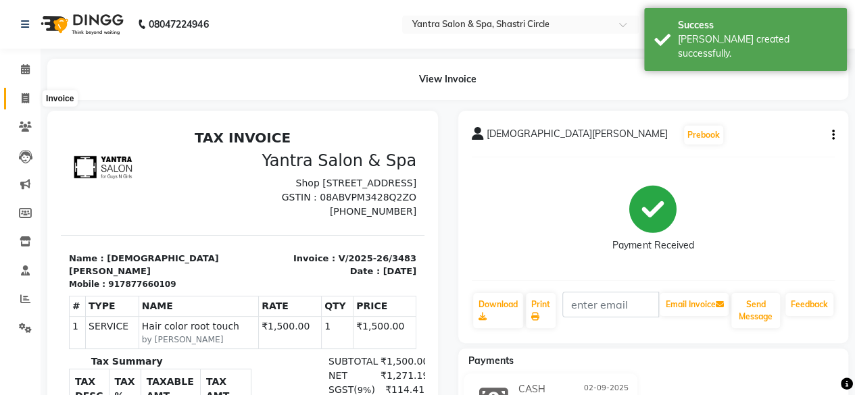
click at [25, 99] on icon at bounding box center [25, 98] width 7 height 10
select select "154"
select select "service"
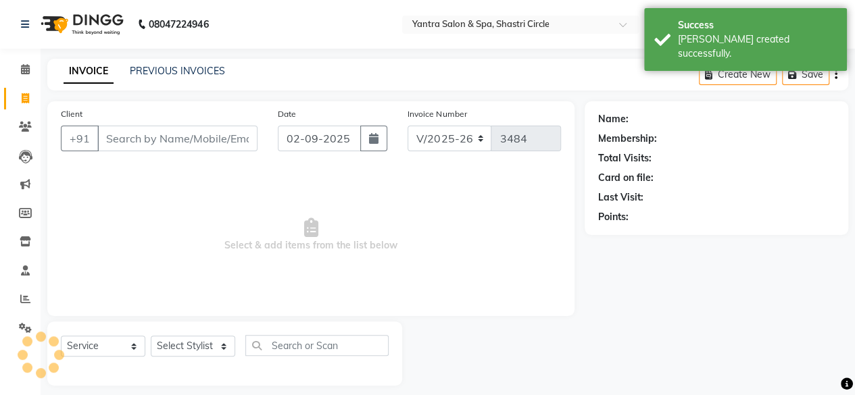
scroll to position [10, 0]
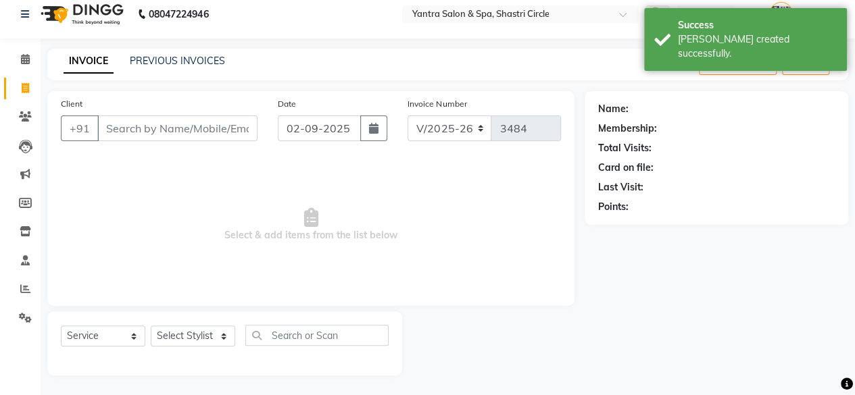
click at [162, 129] on input "Client" at bounding box center [177, 129] width 160 height 26
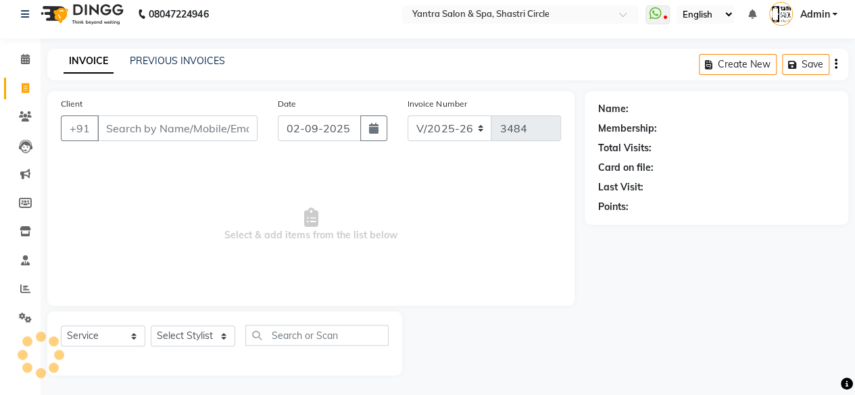
click at [156, 133] on input "Client" at bounding box center [177, 129] width 160 height 26
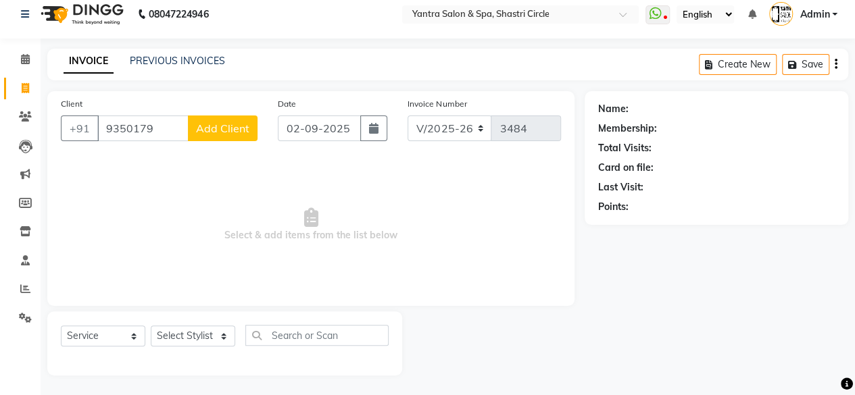
click at [157, 133] on input "9350179" at bounding box center [142, 129] width 91 height 26
click at [156, 133] on input "9350179" at bounding box center [142, 129] width 91 height 26
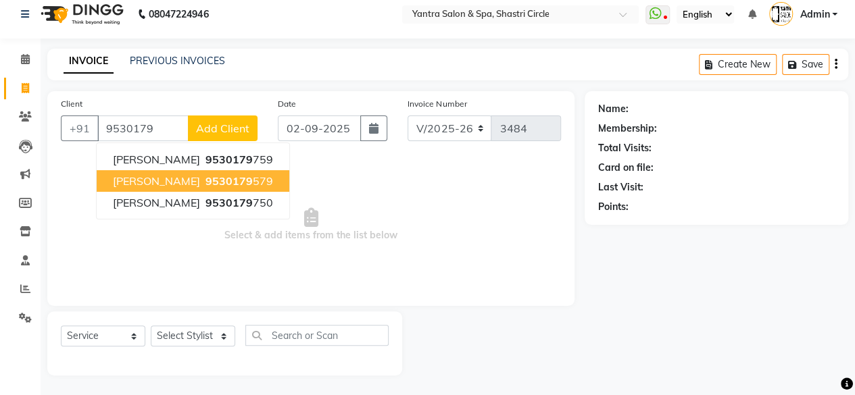
click at [164, 178] on span "[PERSON_NAME]" at bounding box center [156, 181] width 87 height 14
type input "9530179579"
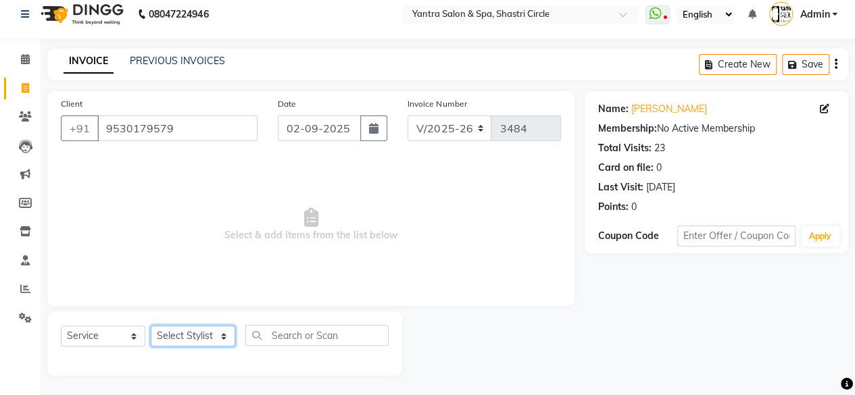
click at [192, 337] on select "Select Stylist [PERSON_NAME] [PERSON_NAME] [PERSON_NAME] [PERSON_NAME] kajal [P…" at bounding box center [193, 336] width 84 height 21
select select "44022"
click at [151, 326] on select "Select Stylist [PERSON_NAME] [PERSON_NAME] [PERSON_NAME] [PERSON_NAME] kajal [P…" at bounding box center [193, 336] width 84 height 21
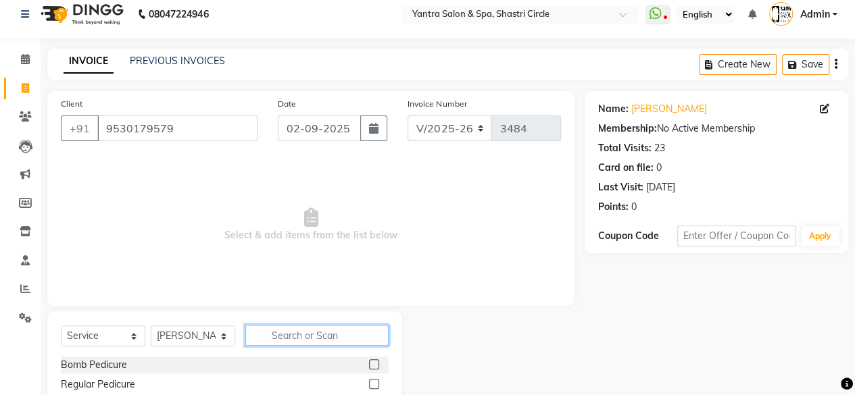
click at [263, 333] on input "text" at bounding box center [316, 335] width 143 height 21
type input "bomb"
click at [374, 362] on label at bounding box center [374, 365] width 10 height 10
click at [374, 362] on input "checkbox" at bounding box center [373, 365] width 9 height 9
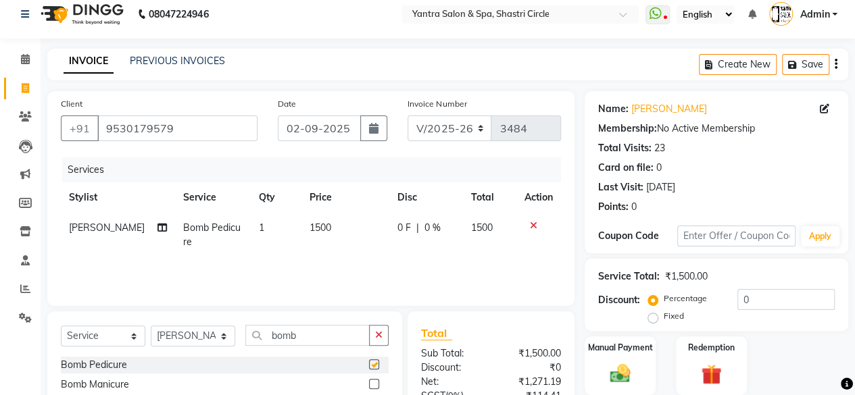
checkbox input "false"
click at [157, 230] on icon at bounding box center [161, 227] width 9 height 9
select select "44022"
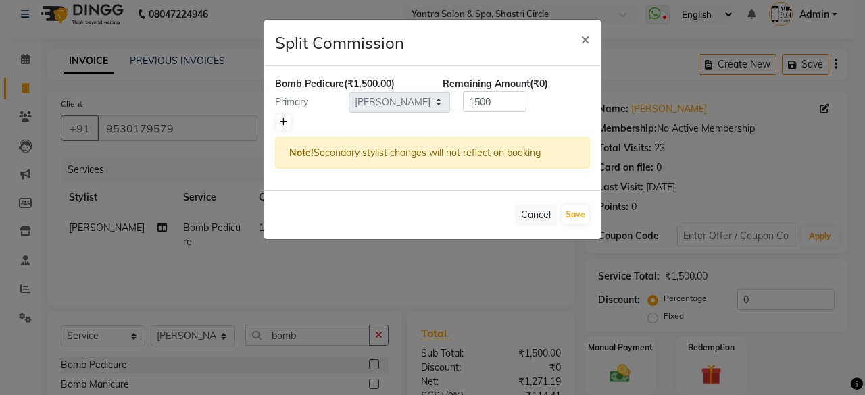
click at [289, 124] on link at bounding box center [283, 122] width 14 height 16
type input "750"
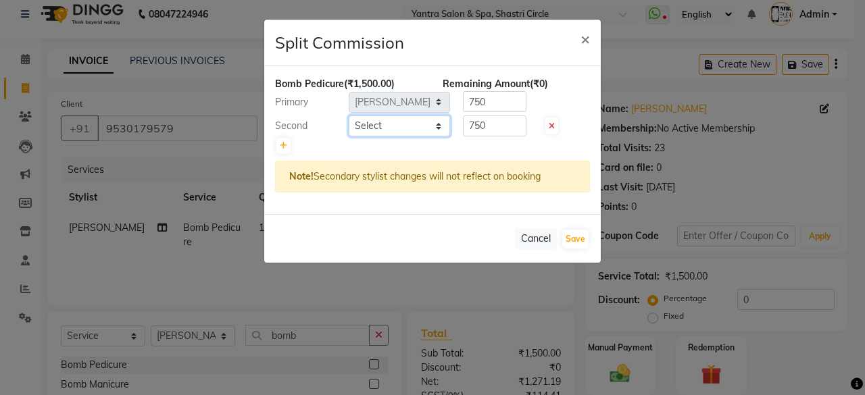
click at [368, 122] on select "Select [PERSON_NAME] [PERSON_NAME] [PERSON_NAME] [PERSON_NAME] kajal [PERSON_NA…" at bounding box center [399, 126] width 101 height 21
select select "4458"
click at [349, 116] on select "Select [PERSON_NAME] [PERSON_NAME] [PERSON_NAME] [PERSON_NAME] kajal [PERSON_NA…" at bounding box center [399, 126] width 101 height 21
drag, startPoint x: 579, startPoint y: 239, endPoint x: 392, endPoint y: 307, distance: 199.2
click at [580, 239] on button "Save" at bounding box center [575, 239] width 26 height 19
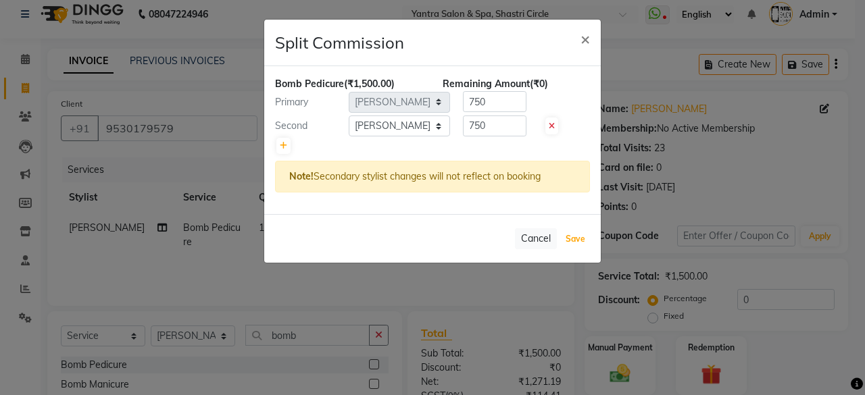
select select "Select"
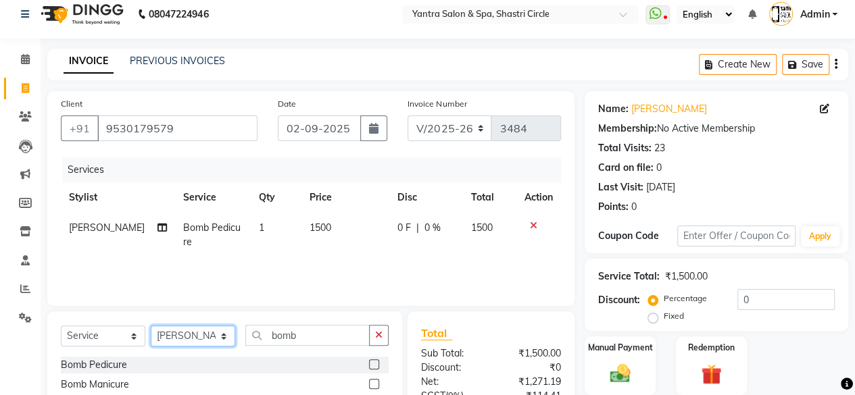
click at [196, 337] on select "Select Stylist [PERSON_NAME] [PERSON_NAME] [PERSON_NAME] [PERSON_NAME] kajal [P…" at bounding box center [193, 336] width 84 height 21
select select "44020"
click at [151, 326] on select "Select Stylist [PERSON_NAME] [PERSON_NAME] [PERSON_NAME] [PERSON_NAME] kajal [P…" at bounding box center [193, 336] width 84 height 21
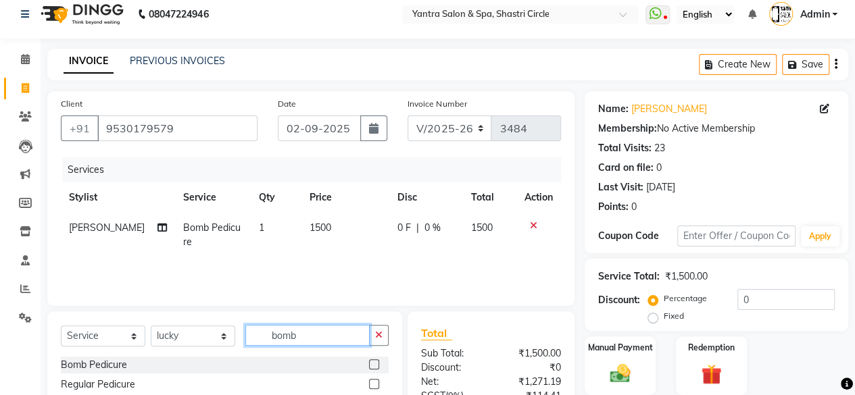
click at [306, 341] on input "bomb" at bounding box center [307, 335] width 124 height 21
click at [307, 341] on input "bomb" at bounding box center [307, 335] width 124 height 21
type input "botol"
click at [376, 363] on label at bounding box center [374, 365] width 10 height 10
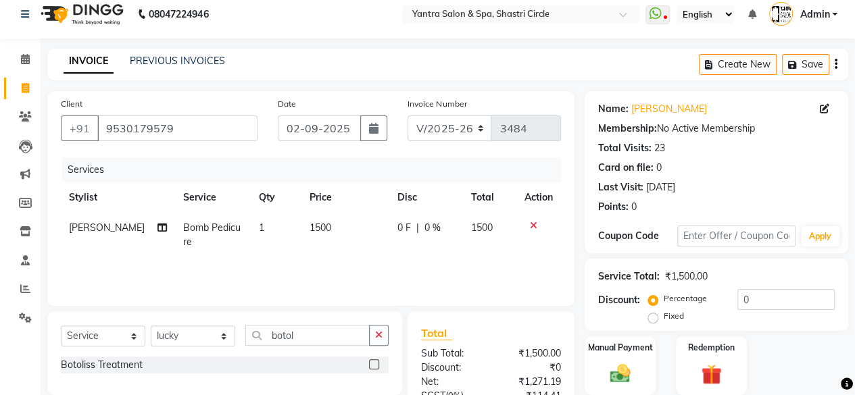
click at [376, 363] on input "checkbox" at bounding box center [373, 365] width 9 height 9
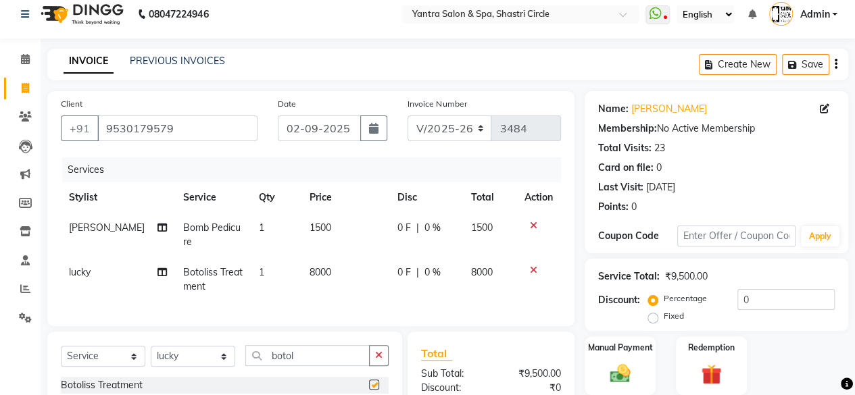
checkbox input "false"
click at [332, 267] on td "8000" at bounding box center [345, 279] width 88 height 45
select select "44020"
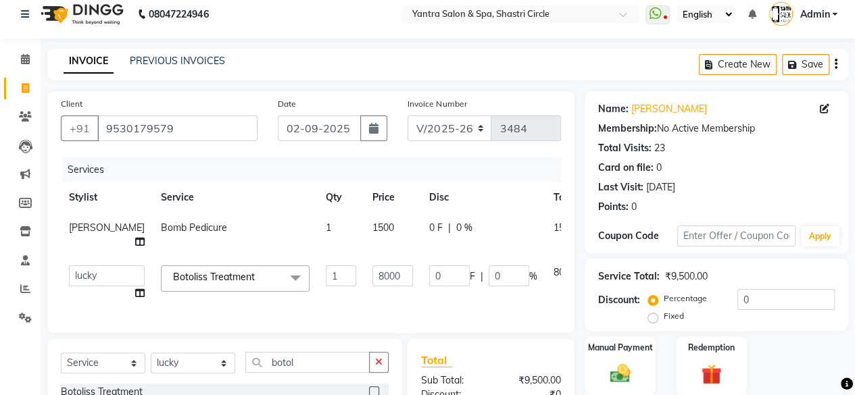
click at [372, 267] on input "8000" at bounding box center [392, 276] width 41 height 21
type input "7500"
click at [334, 306] on div "Services Stylist Service Qty Price Disc Total Action [PERSON_NAME] Bomb Pedicur…" at bounding box center [311, 238] width 500 height 162
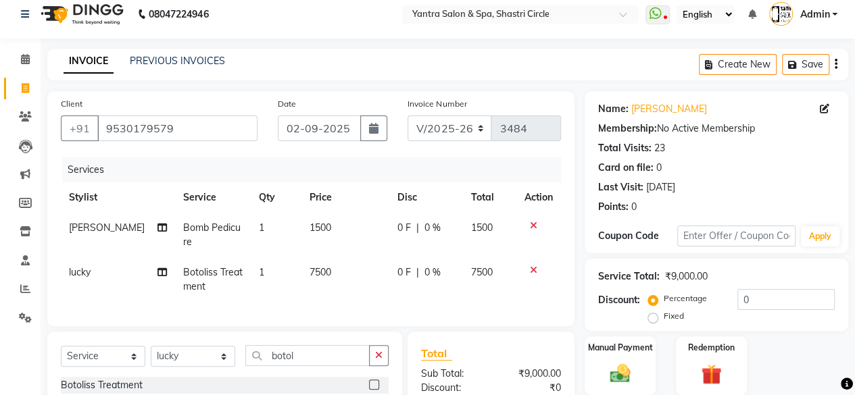
scroll to position [174, 0]
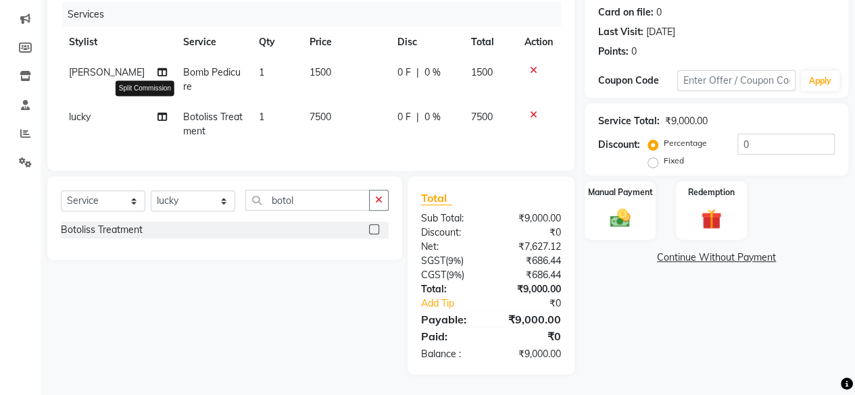
click at [157, 112] on icon at bounding box center [161, 116] width 9 height 9
select select "44020"
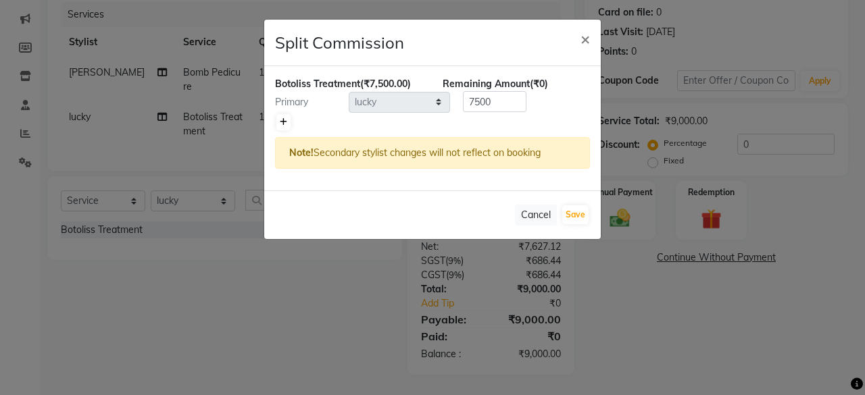
click at [281, 118] on icon at bounding box center [283, 122] width 7 height 8
type input "3750"
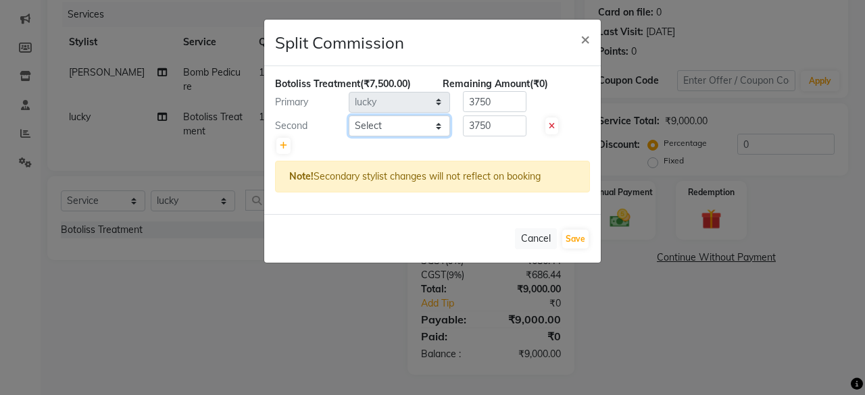
click at [370, 122] on select "Select [PERSON_NAME] [PERSON_NAME] [PERSON_NAME] [PERSON_NAME] kajal [PERSON_NA…" at bounding box center [399, 126] width 101 height 21
select select "44022"
click at [349, 116] on select "Select [PERSON_NAME] [PERSON_NAME] [PERSON_NAME] [PERSON_NAME] kajal [PERSON_NA…" at bounding box center [399, 126] width 101 height 21
click at [492, 130] on input "3750" at bounding box center [495, 126] width 64 height 21
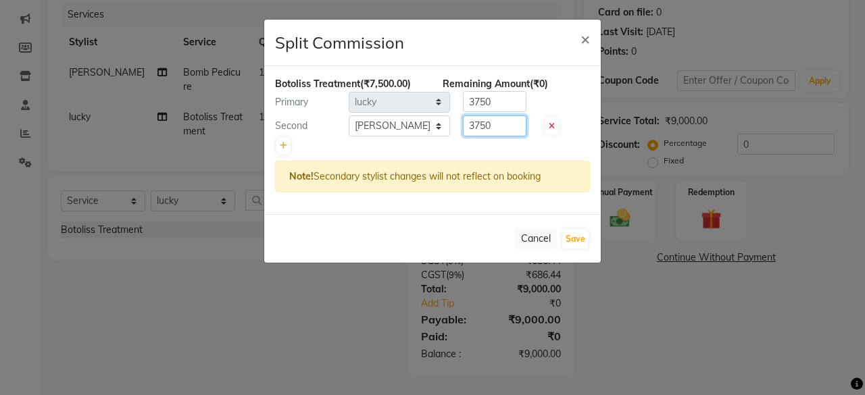
click at [492, 130] on input "3750" at bounding box center [495, 126] width 64 height 21
type input "1000"
click at [497, 112] on input "3750" at bounding box center [495, 101] width 64 height 21
click at [498, 111] on input "3750" at bounding box center [495, 101] width 64 height 21
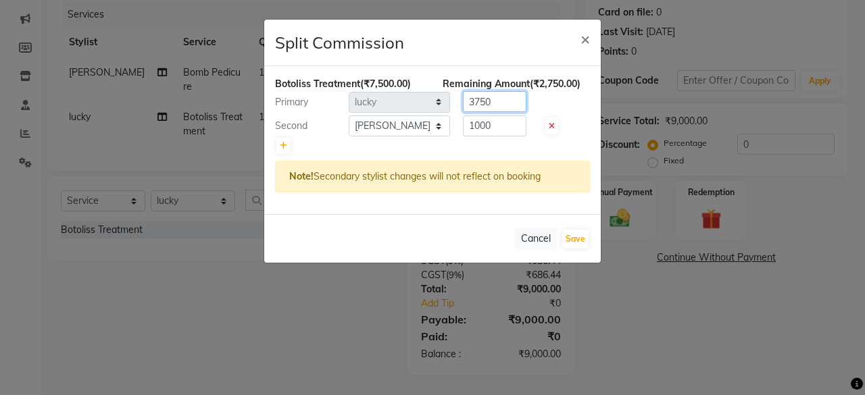
click at [498, 111] on input "3750" at bounding box center [495, 101] width 64 height 21
type input "6500"
click at [520, 161] on div "Note! Secondary stylist changes will not reflect on booking" at bounding box center [432, 177] width 315 height 32
click at [576, 237] on button "Save" at bounding box center [575, 239] width 26 height 19
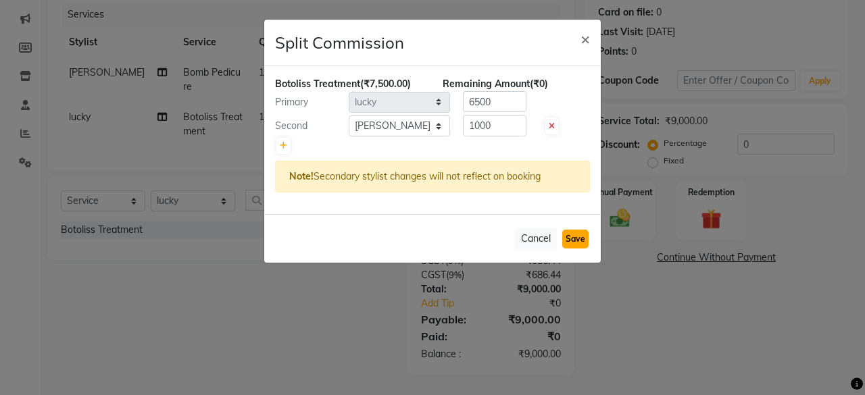
select select "Select"
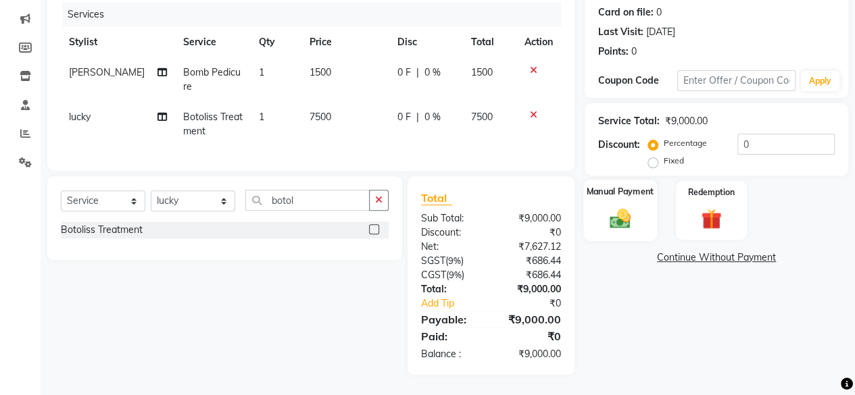
click at [624, 214] on img at bounding box center [620, 218] width 34 height 24
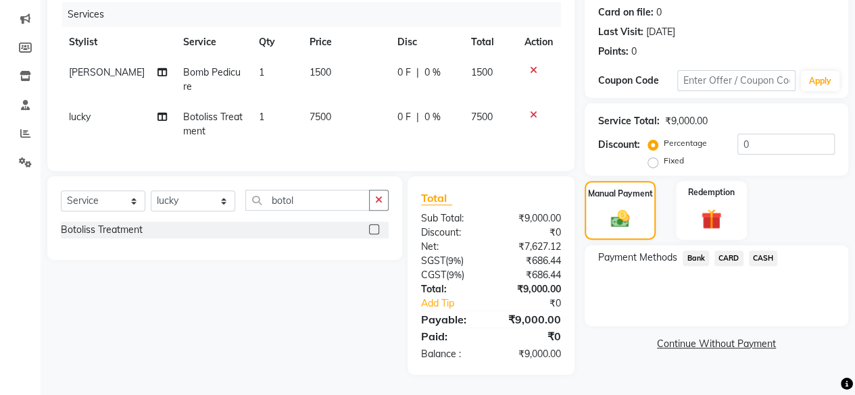
drag, startPoint x: 766, startPoint y: 245, endPoint x: 765, endPoint y: 254, distance: 9.5
click at [765, 251] on span "CASH" at bounding box center [763, 259] width 29 height 16
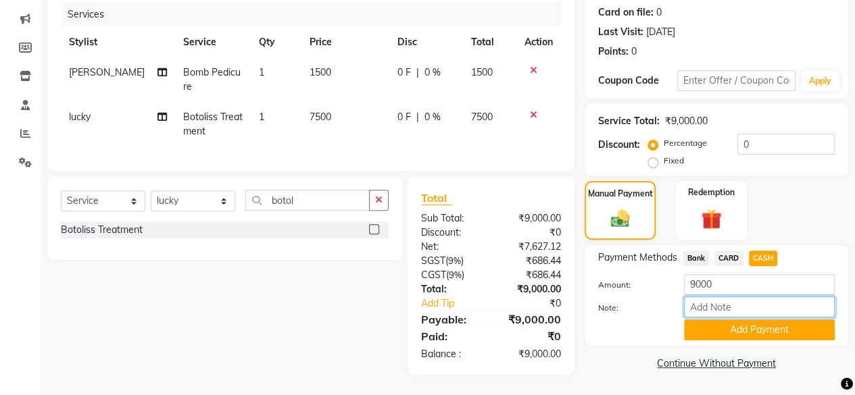
click at [753, 307] on input "Note:" at bounding box center [759, 307] width 151 height 21
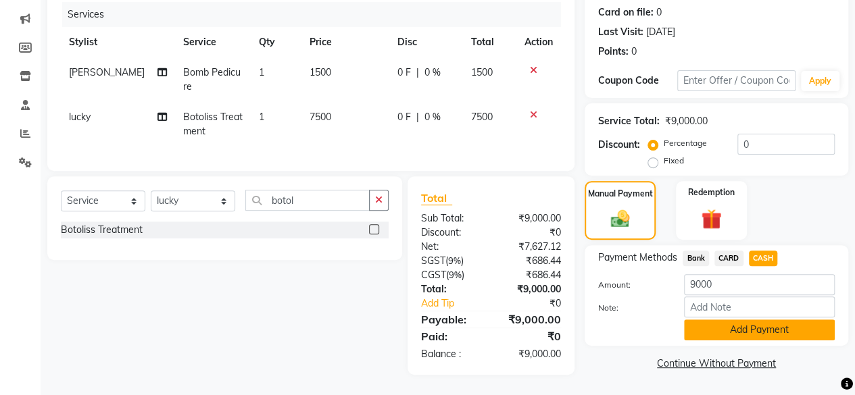
click at [754, 320] on button "Add Payment" at bounding box center [759, 330] width 151 height 21
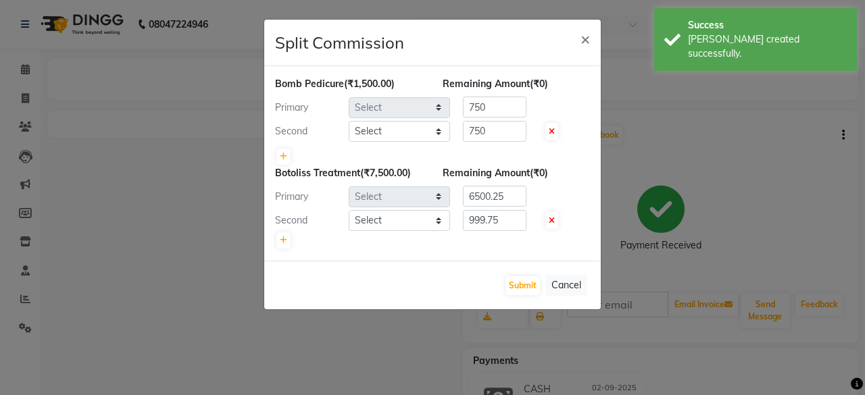
select select "44022"
select select "4458"
select select "44020"
select select "44022"
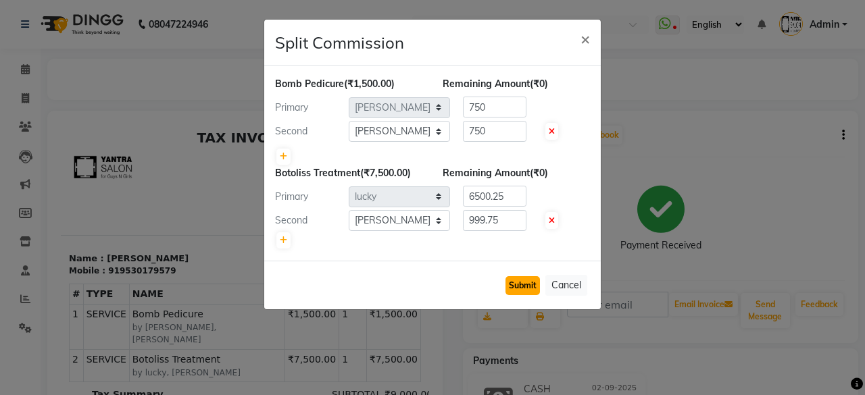
click at [518, 278] on button "Submit" at bounding box center [522, 285] width 34 height 19
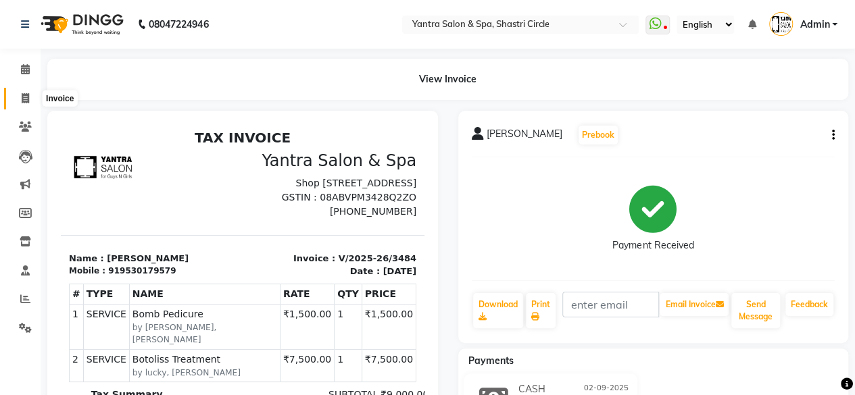
click at [27, 101] on icon at bounding box center [25, 98] width 7 height 10
select select "service"
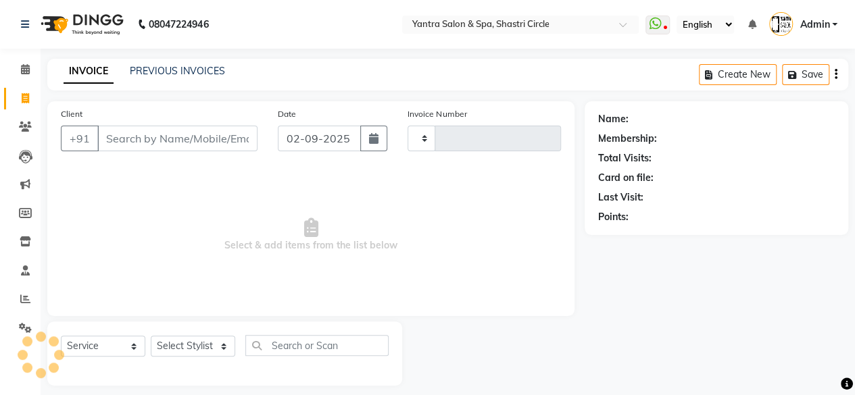
click at [159, 128] on input "Client" at bounding box center [177, 139] width 160 height 26
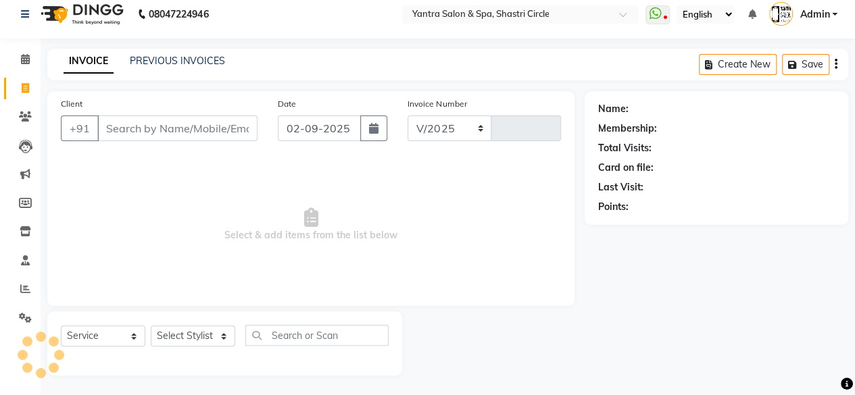
select select "154"
type input "3485"
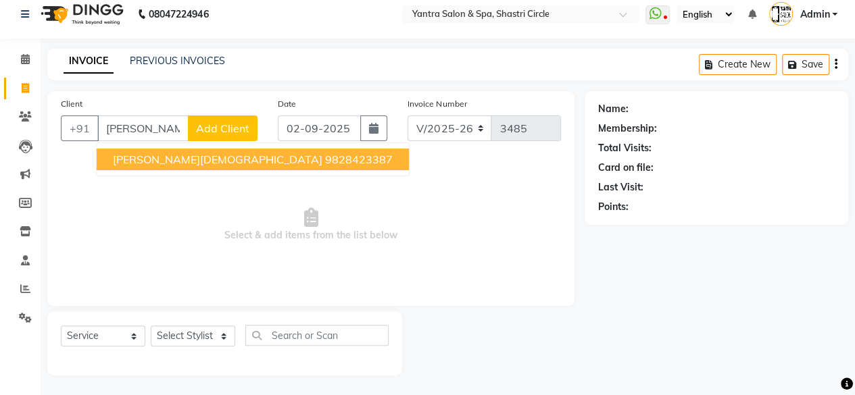
click at [325, 155] on ngb-highlight "9828423387" at bounding box center [359, 160] width 68 height 14
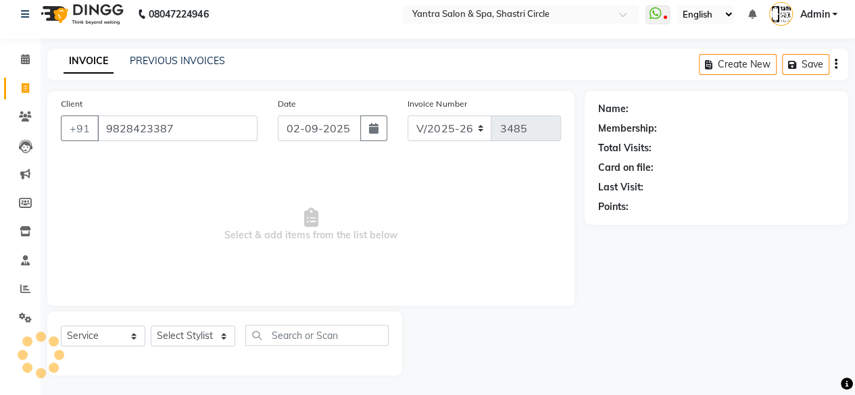
type input "9828423387"
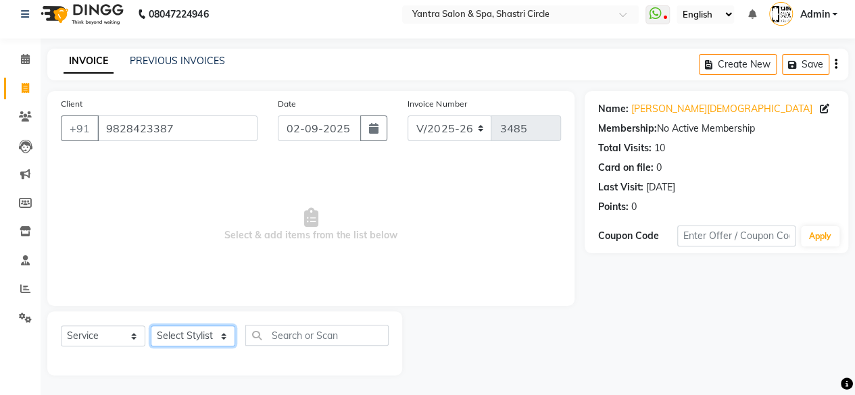
click at [200, 340] on select "Select Stylist [PERSON_NAME] [PERSON_NAME] [PERSON_NAME] [PERSON_NAME] kajal [P…" at bounding box center [193, 336] width 84 height 21
select select "4416"
click at [151, 326] on select "Select Stylist [PERSON_NAME] [PERSON_NAME] [PERSON_NAME] [PERSON_NAME] kajal [P…" at bounding box center [193, 336] width 84 height 21
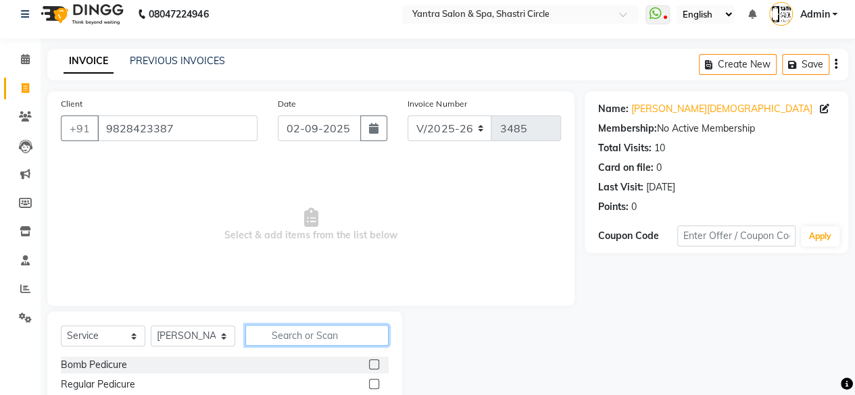
click at [314, 341] on input "text" at bounding box center [316, 335] width 143 height 21
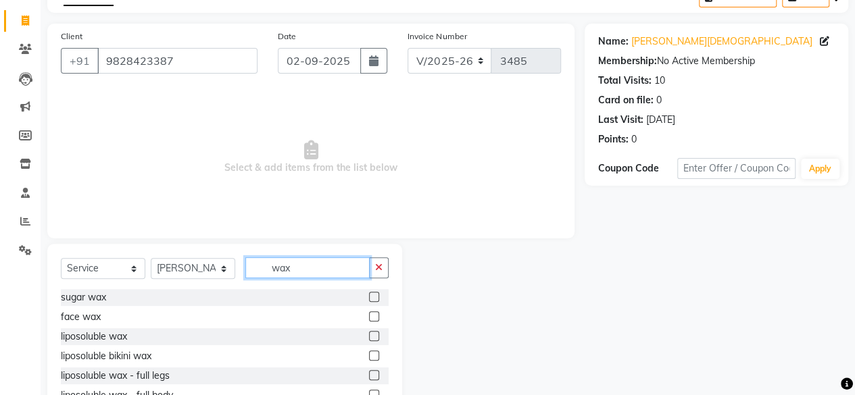
type input "wax"
click at [369, 340] on label at bounding box center [374, 336] width 10 height 10
click at [369, 340] on input "checkbox" at bounding box center [373, 336] width 9 height 9
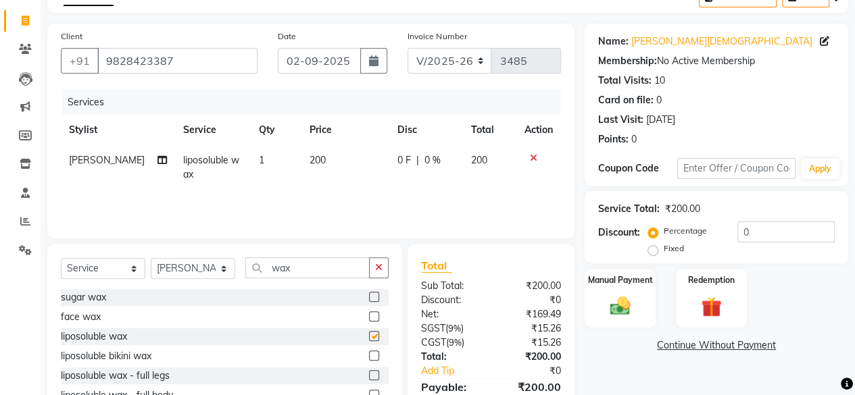
checkbox input "false"
click at [338, 166] on td "200" at bounding box center [345, 167] width 88 height 45
select select "4416"
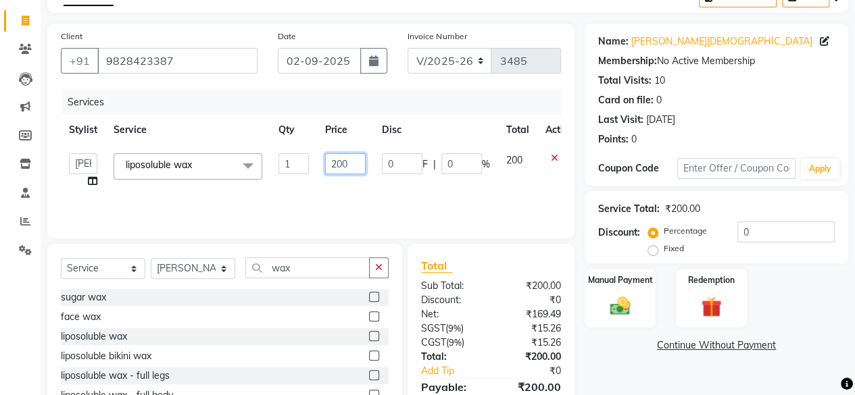
click at [338, 166] on input "200" at bounding box center [345, 163] width 41 height 21
type input "140"
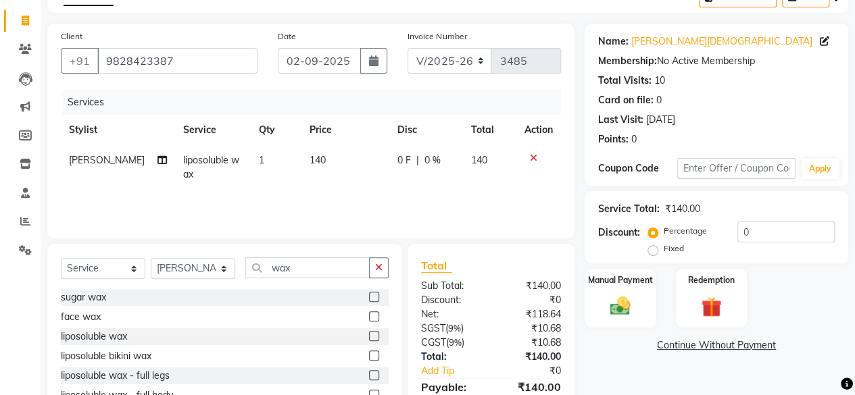
drag, startPoint x: 350, startPoint y: 186, endPoint x: 398, endPoint y: 195, distance: 48.9
click at [351, 186] on td "140" at bounding box center [345, 167] width 88 height 45
select select "4416"
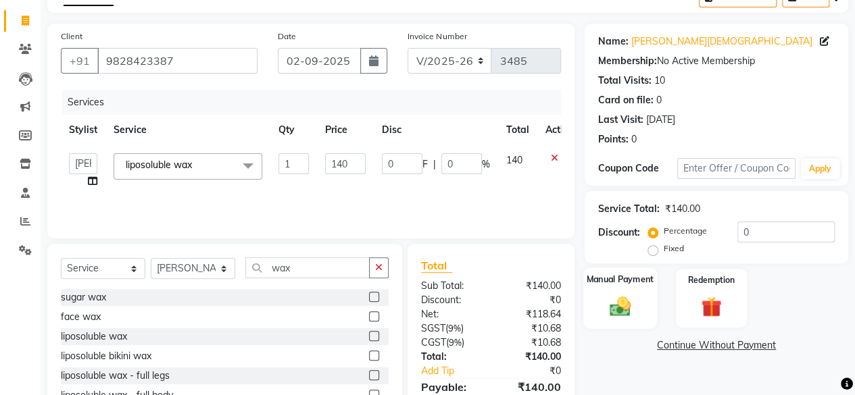
click at [616, 294] on img at bounding box center [620, 306] width 34 height 24
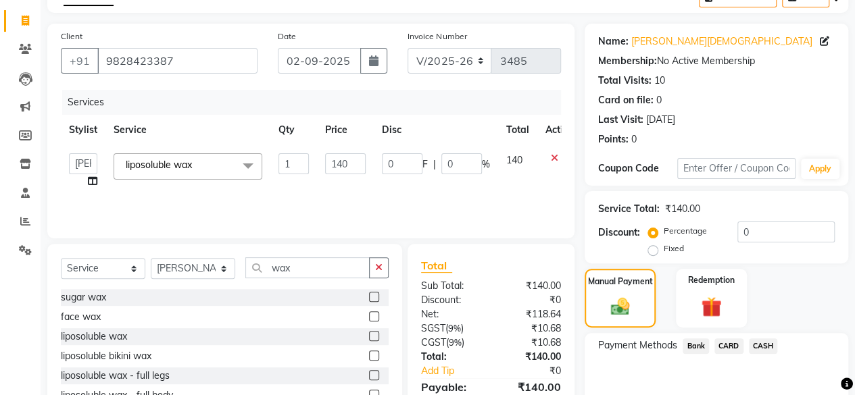
scroll to position [145, 0]
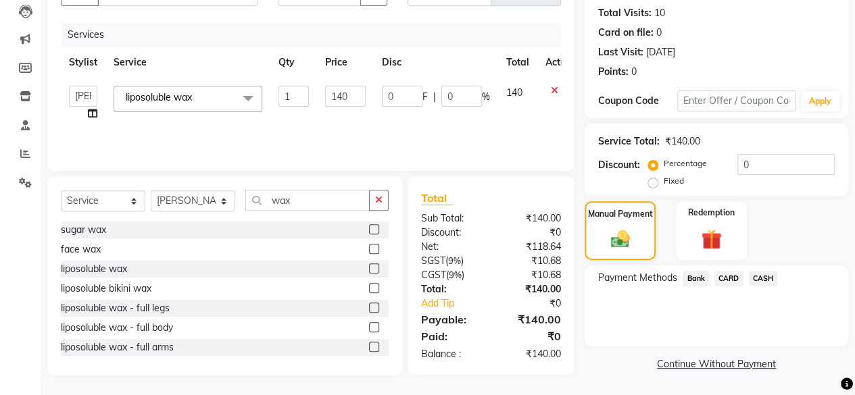
drag, startPoint x: 768, startPoint y: 276, endPoint x: 766, endPoint y: 291, distance: 14.9
click at [768, 276] on span "CASH" at bounding box center [763, 279] width 29 height 16
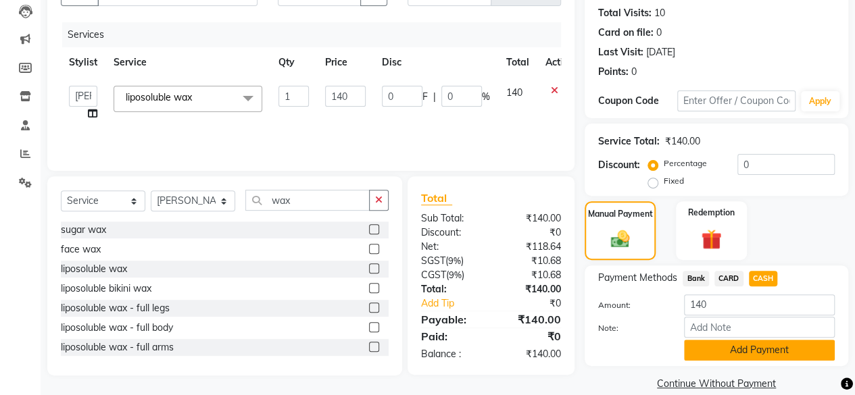
click at [747, 352] on button "Add Payment" at bounding box center [759, 350] width 151 height 21
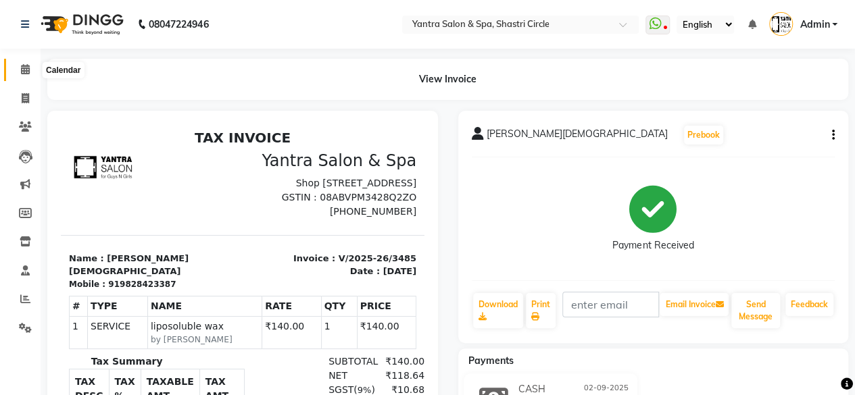
click at [17, 67] on span at bounding box center [26, 70] width 24 height 16
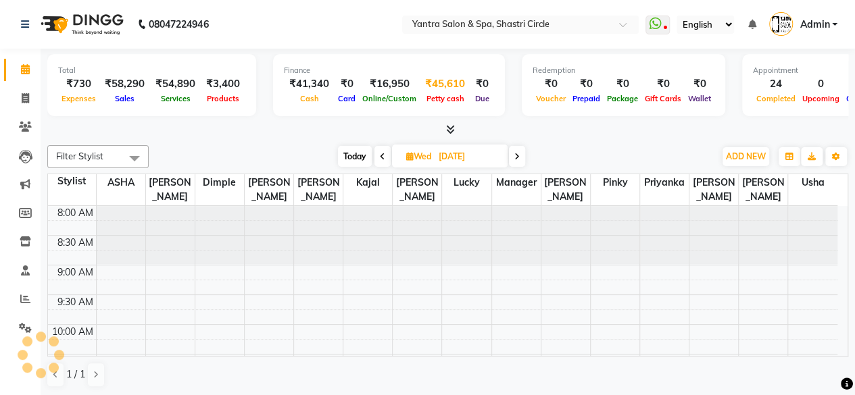
click at [439, 90] on div "₹45,610" at bounding box center [445, 84] width 51 height 16
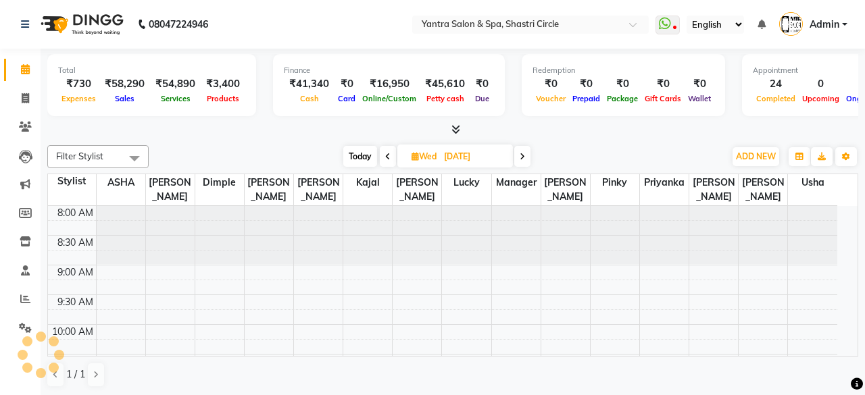
select select "2383"
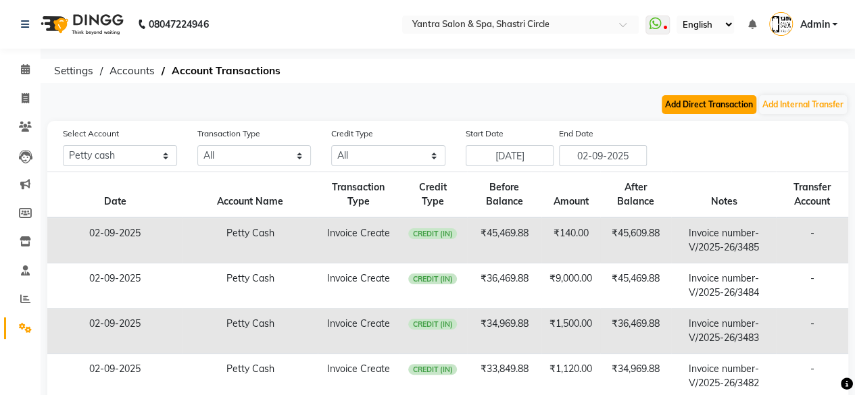
click at [738, 101] on button "Add Direct Transaction" at bounding box center [709, 104] width 95 height 19
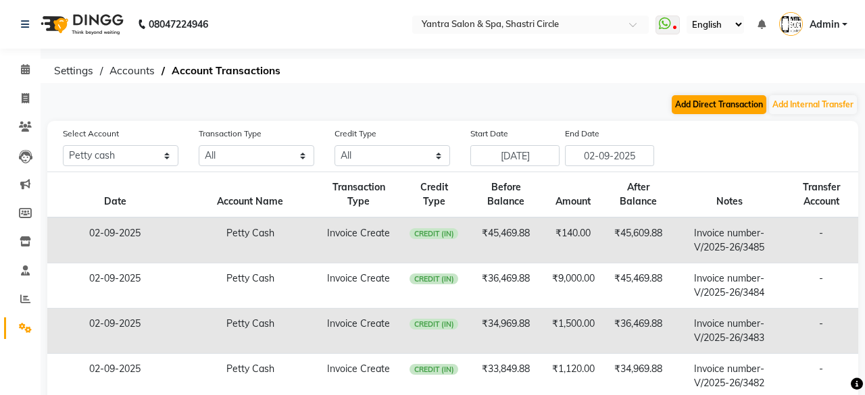
select select "direct"
select select "2383"
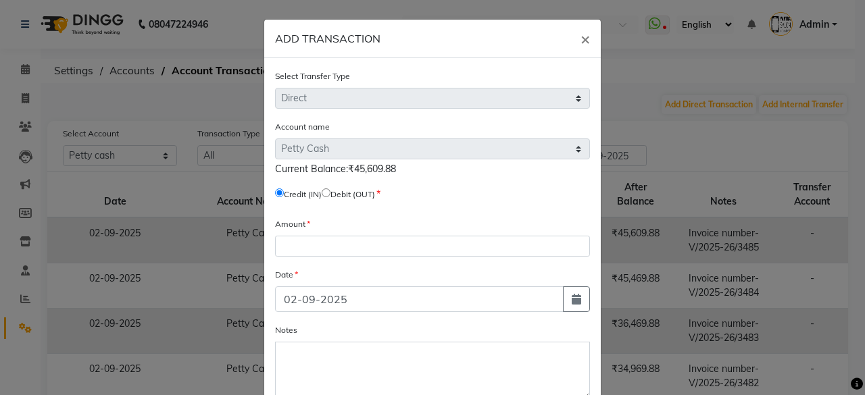
click at [327, 194] on input "radio" at bounding box center [326, 193] width 9 height 9
radio input "true"
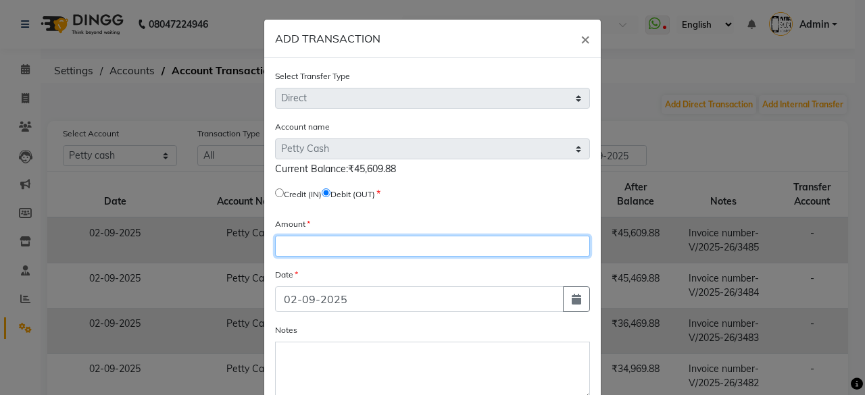
click at [338, 249] on input "number" at bounding box center [432, 246] width 315 height 21
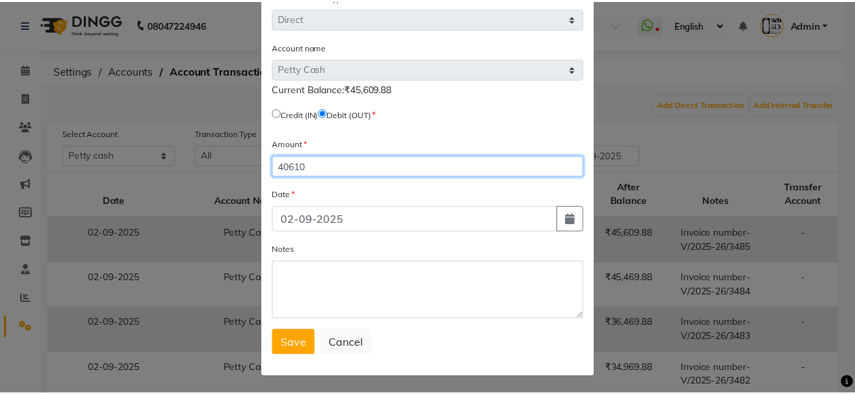
scroll to position [80, 0]
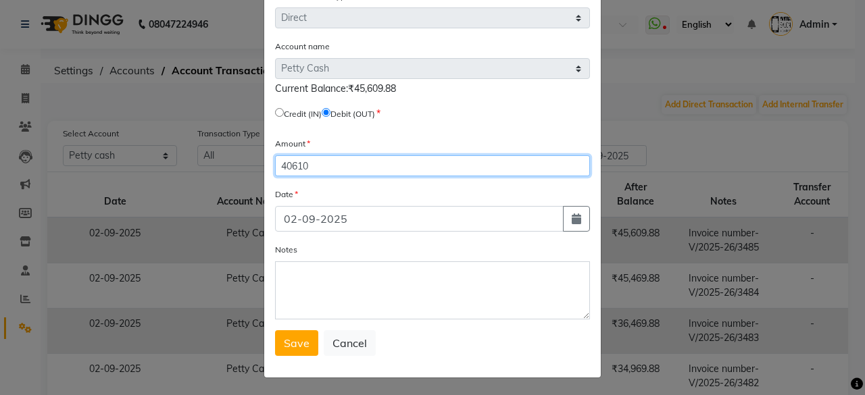
type input "40610"
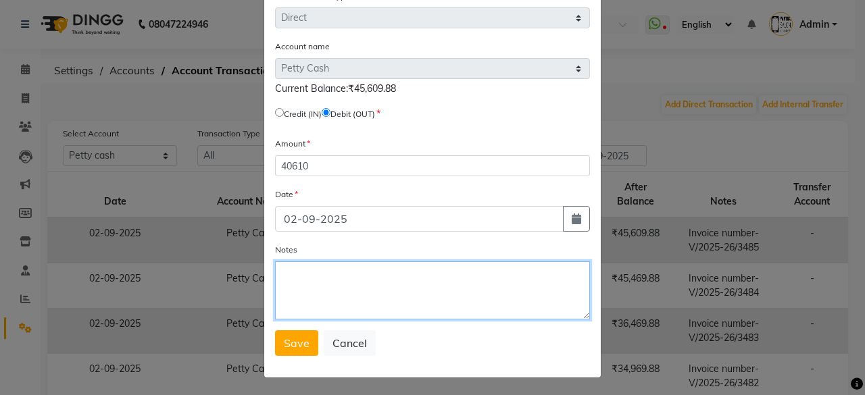
click at [364, 268] on textarea "Notes" at bounding box center [432, 291] width 315 height 58
type textarea "cash out"
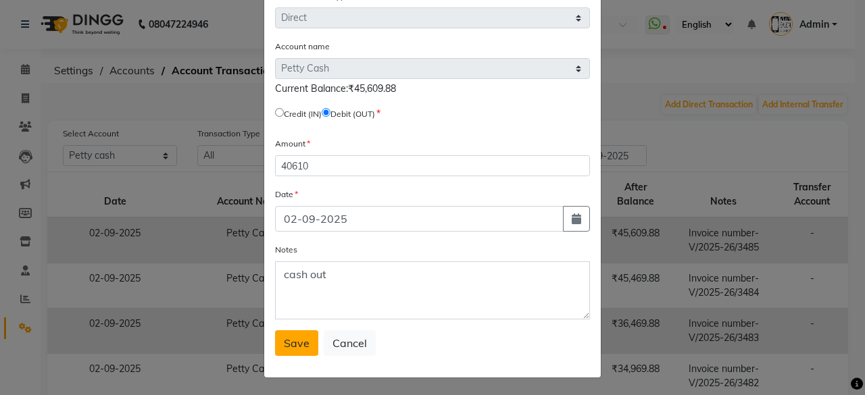
click at [294, 342] on span "Save" at bounding box center [297, 344] width 26 height 14
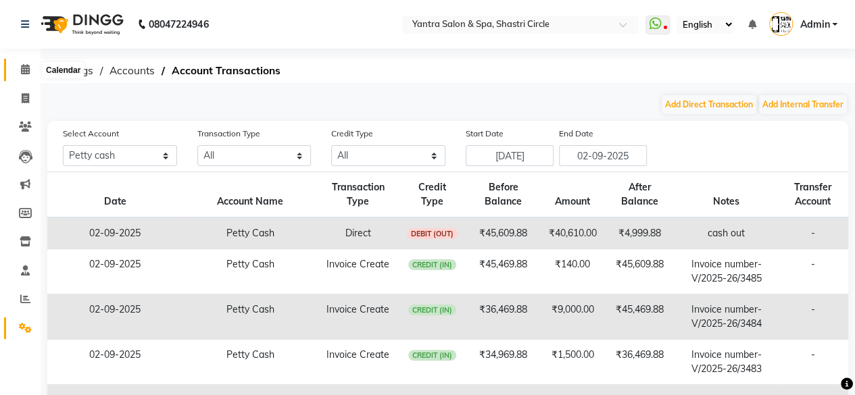
click at [28, 70] on icon at bounding box center [25, 69] width 9 height 10
